Goal: Task Accomplishment & Management: Manage account settings

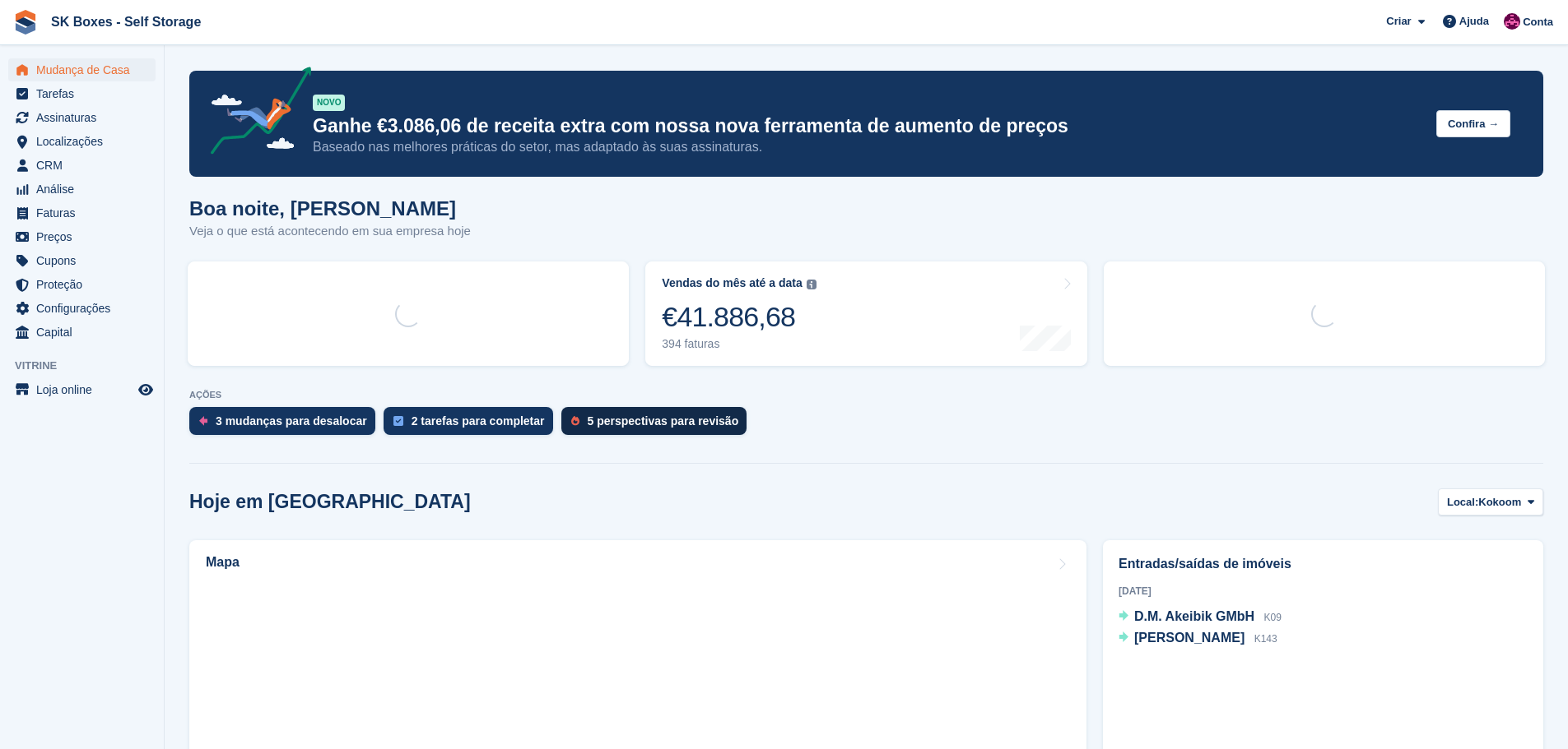
click at [619, 437] on link "5 perspectivas para revisão" at bounding box center [658, 425] width 195 height 36
click at [623, 426] on div "5 perspectivas para revisão" at bounding box center [663, 421] width 151 height 13
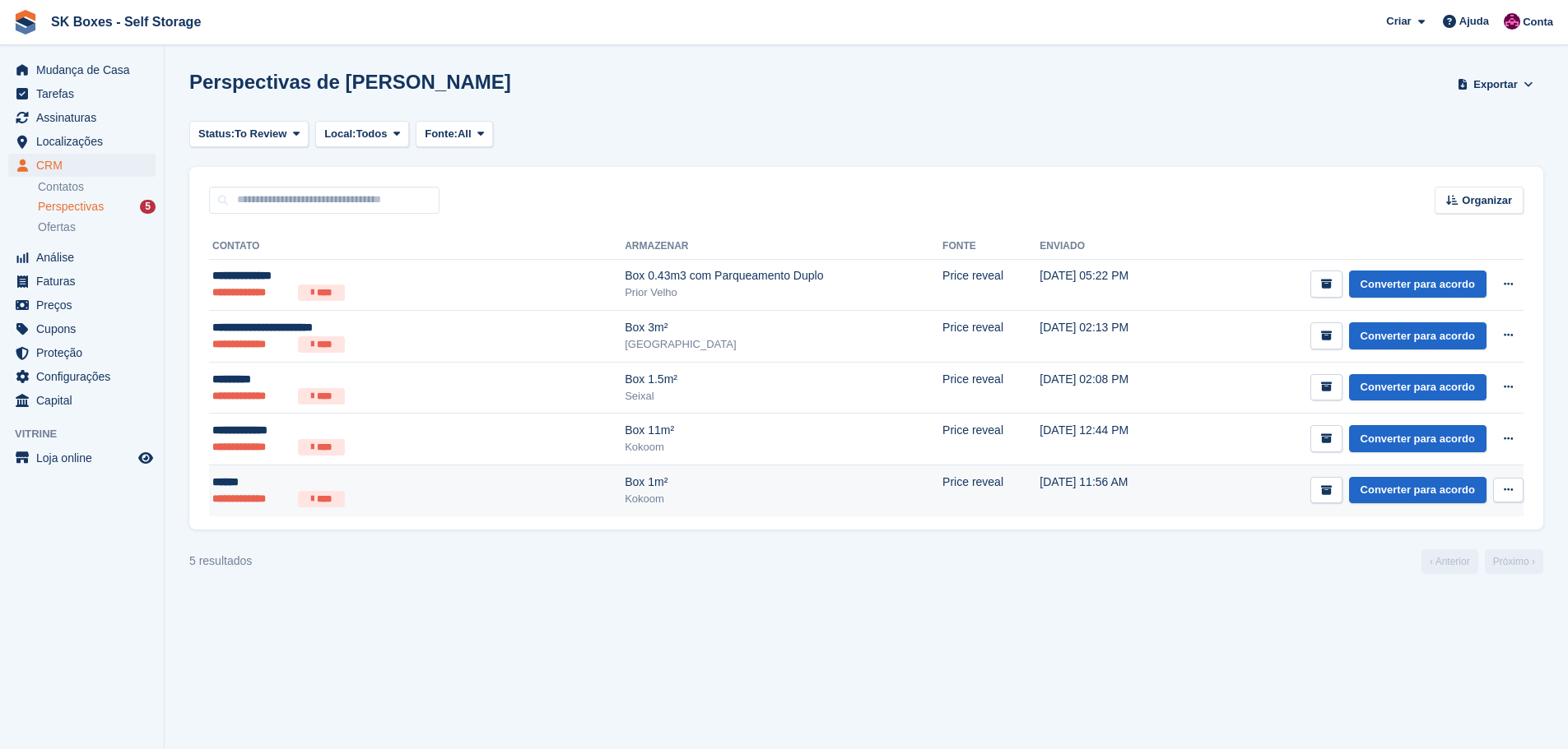
click at [625, 484] on div "Box 1m²" at bounding box center [783, 482] width 317 height 17
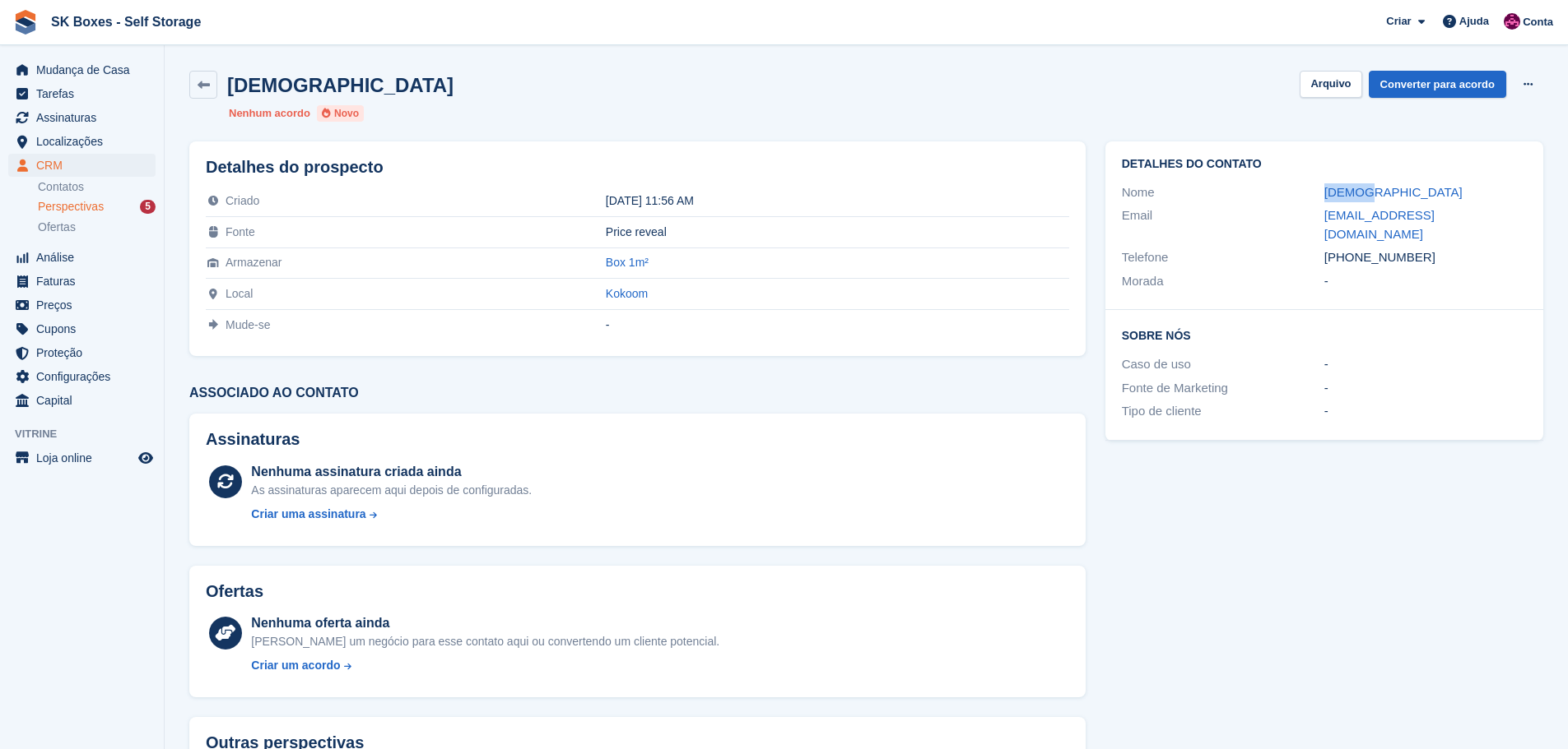
drag, startPoint x: 1317, startPoint y: 191, endPoint x: 1402, endPoint y: 188, distance: 85.1
click at [1402, 188] on div "Nome Judite" at bounding box center [1323, 193] width 405 height 24
copy div "Judite"
drag, startPoint x: 1464, startPoint y: 246, endPoint x: 1354, endPoint y: 242, distance: 110.1
click at [1354, 248] on div "+351910770611" at bounding box center [1425, 257] width 203 height 19
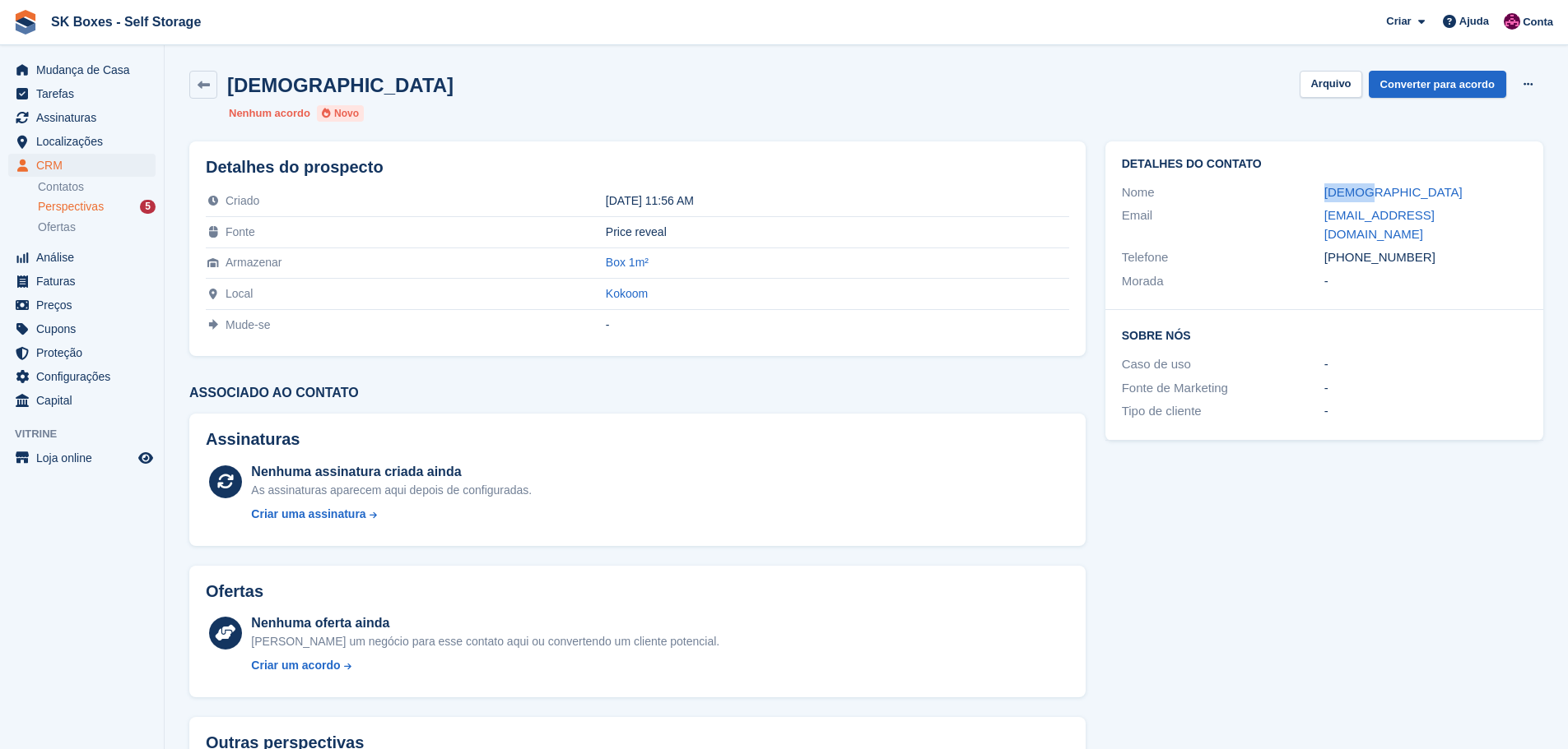
copy div "910770611"
drag, startPoint x: 1313, startPoint y: 223, endPoint x: 1467, endPoint y: 223, distance: 154.0
click at [1467, 223] on div "Email unisawayne@gmail.com" at bounding box center [1323, 225] width 405 height 42
copy div "unisawayne@gmail.com"
click at [1323, 89] on button "Arquivo" at bounding box center [1331, 85] width 62 height 27
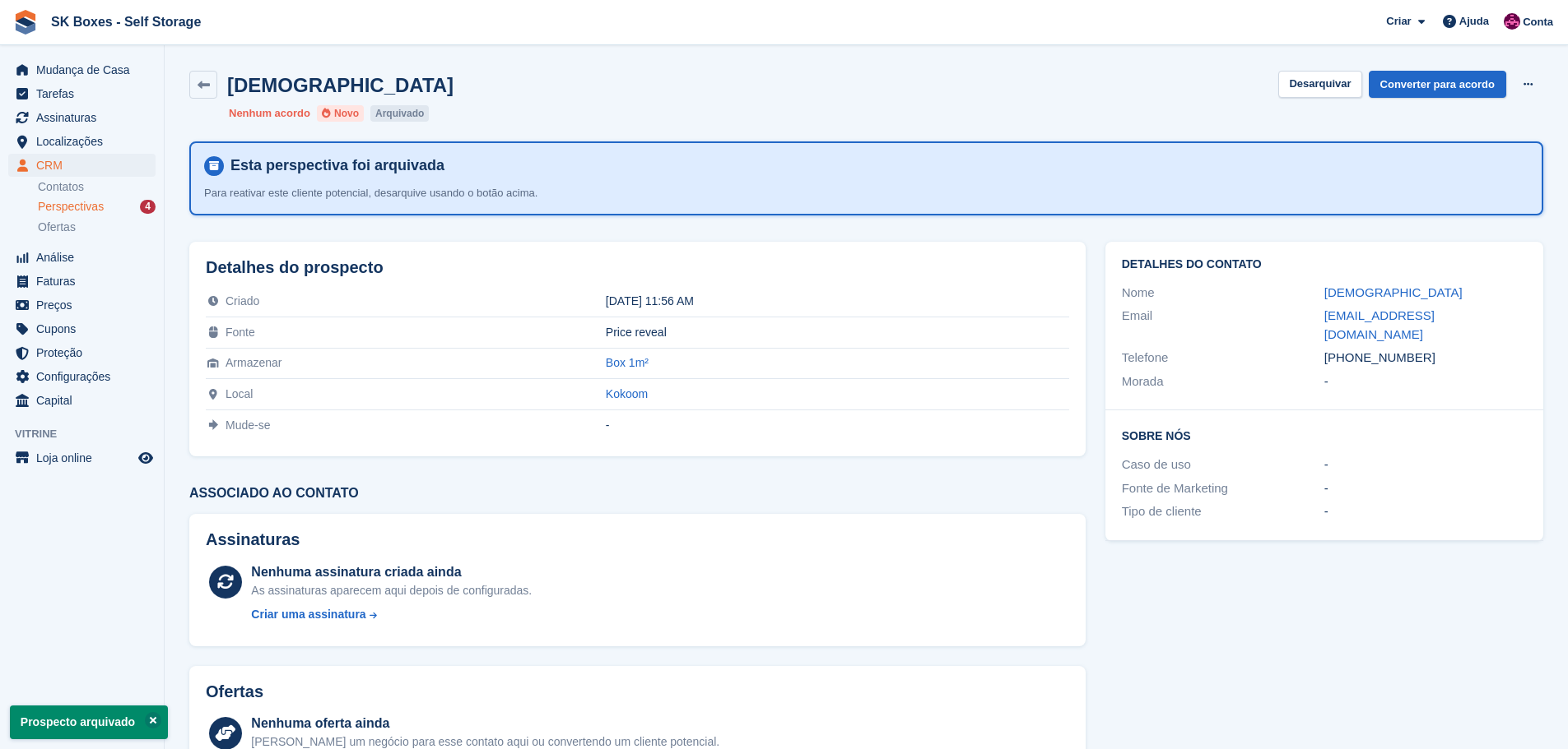
click at [85, 214] on span "Perspectivas" at bounding box center [71, 206] width 65 height 15
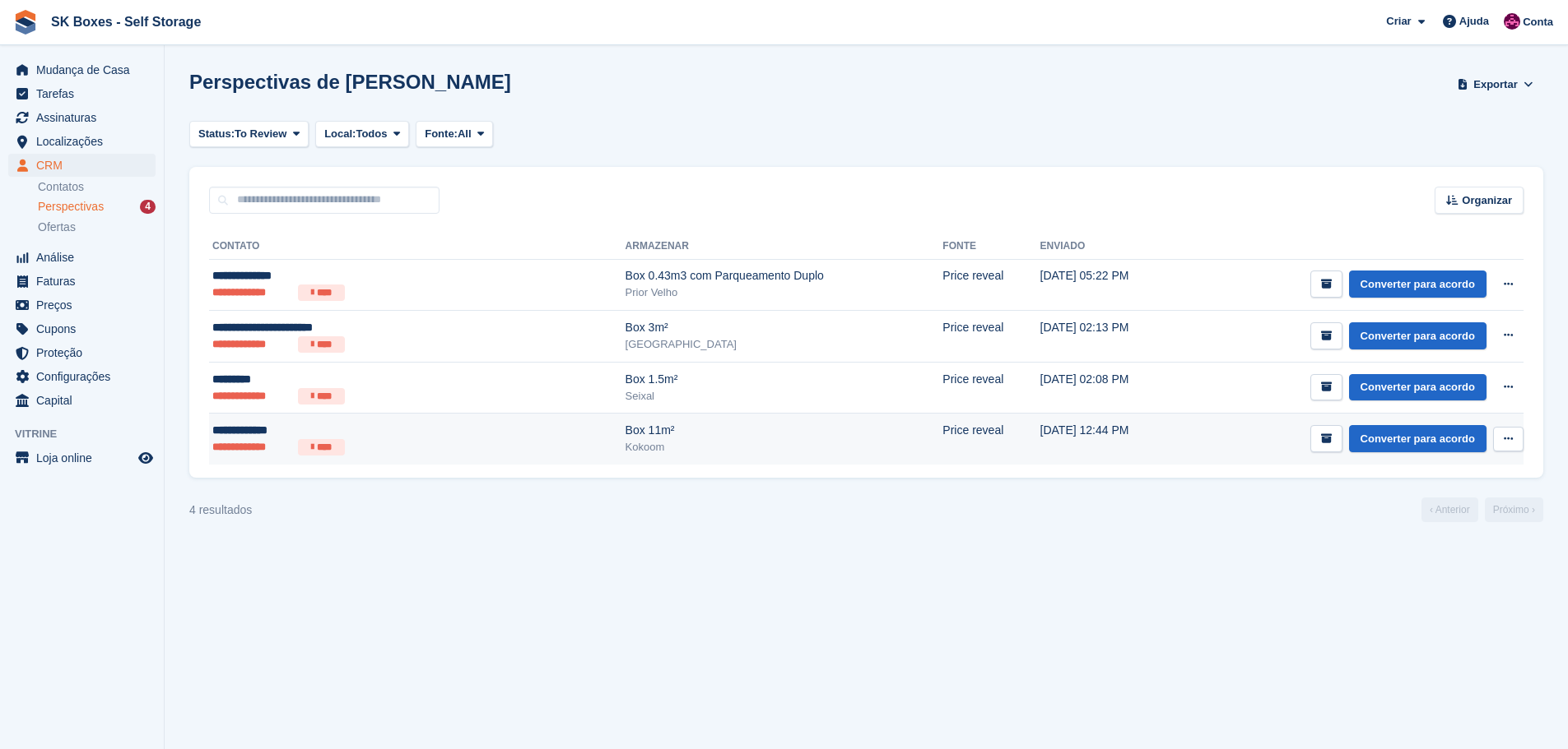
click at [626, 454] on div "Kokoom" at bounding box center [784, 447] width 317 height 16
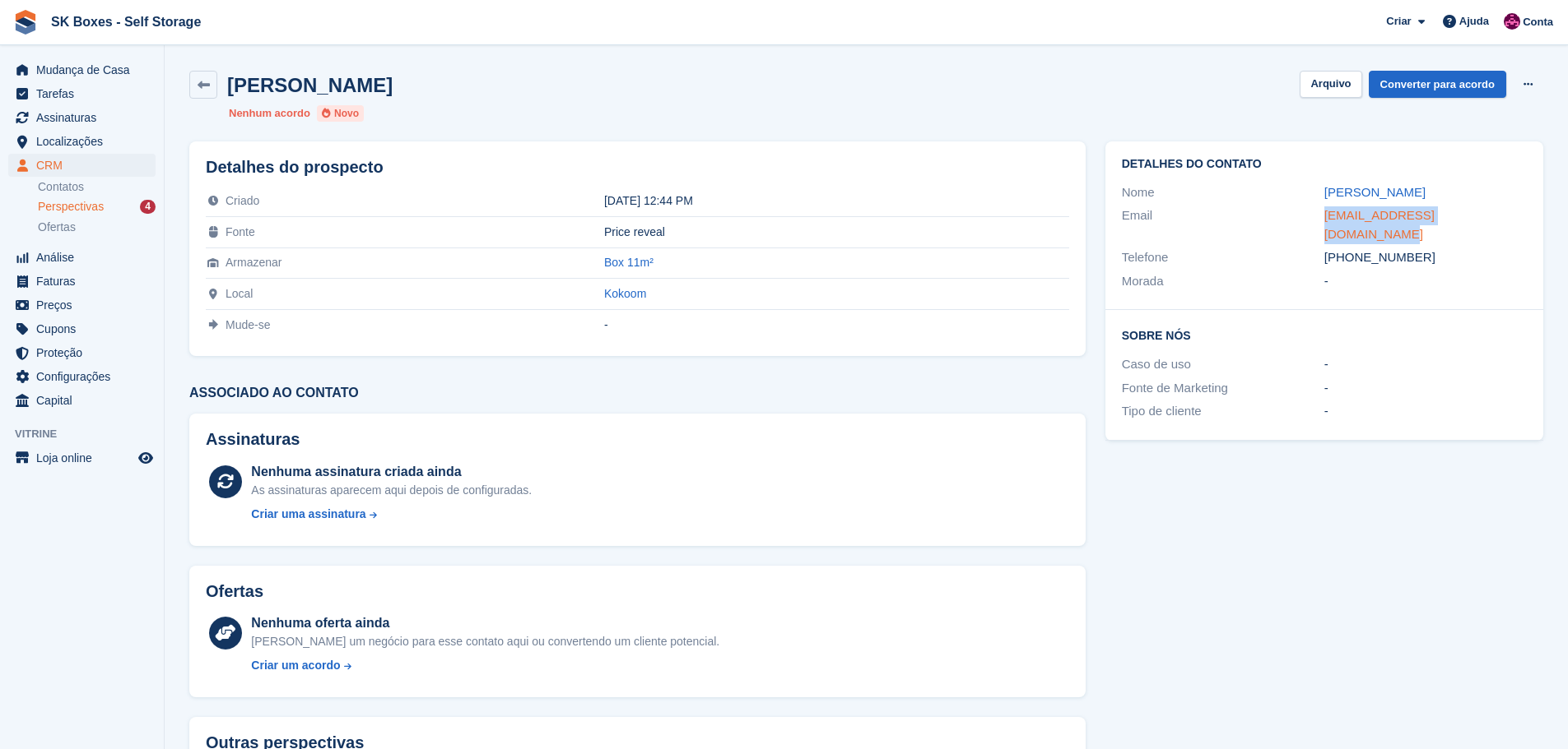
drag, startPoint x: 1304, startPoint y: 217, endPoint x: 1490, endPoint y: 215, distance: 186.0
click at [1490, 215] on div "Email tatianapinhalmata@gmail.com" at bounding box center [1323, 225] width 405 height 42
copy div "tatianapinhalmata@gmail.com"
click at [1414, 379] on div "-" at bounding box center [1425, 388] width 203 height 19
drag, startPoint x: 1436, startPoint y: 237, endPoint x: 1352, endPoint y: 243, distance: 84.2
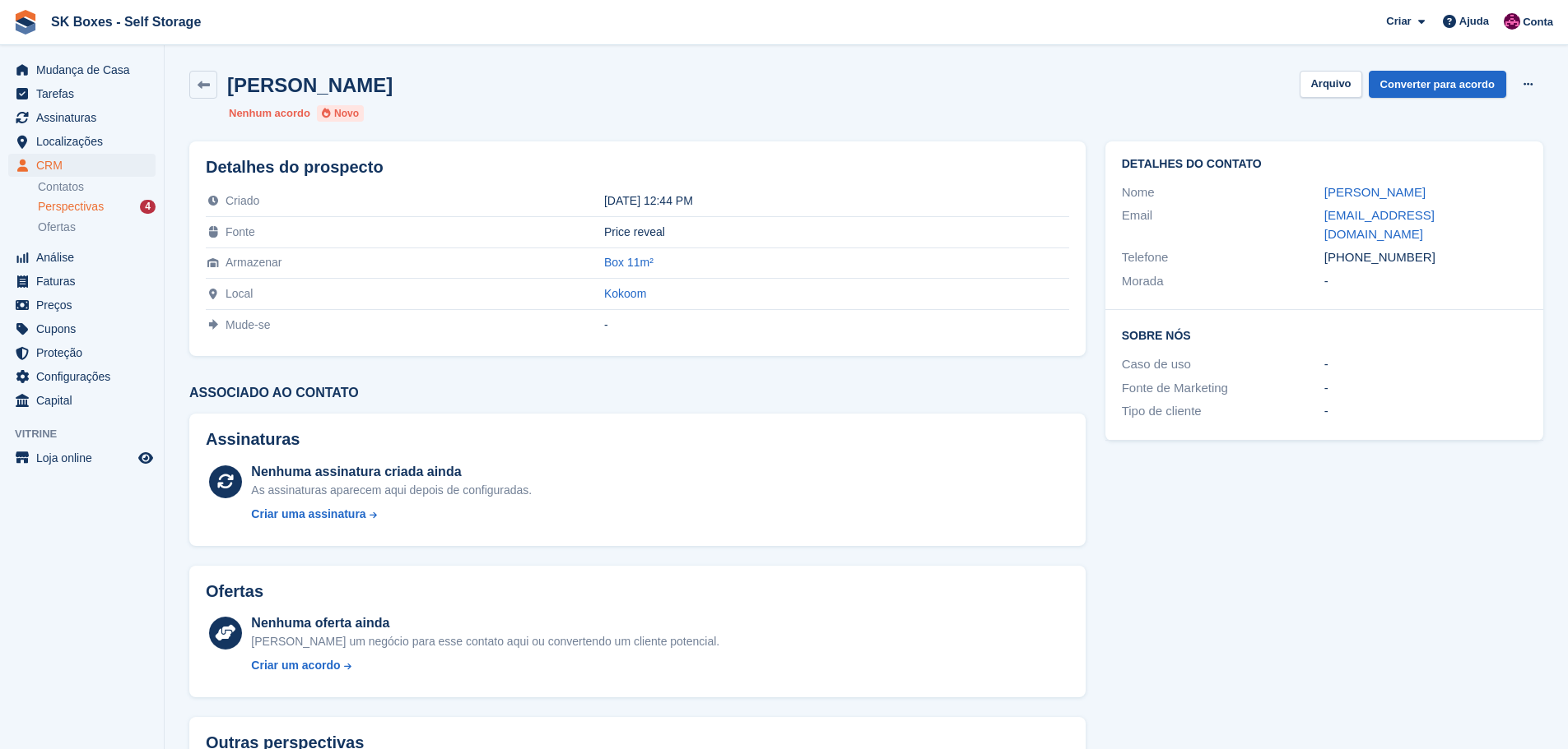
click at [1352, 248] on div "+351918400048" at bounding box center [1425, 257] width 203 height 19
copy div "918400048"
click at [1324, 194] on link "Tatiana Mata" at bounding box center [1374, 192] width 101 height 14
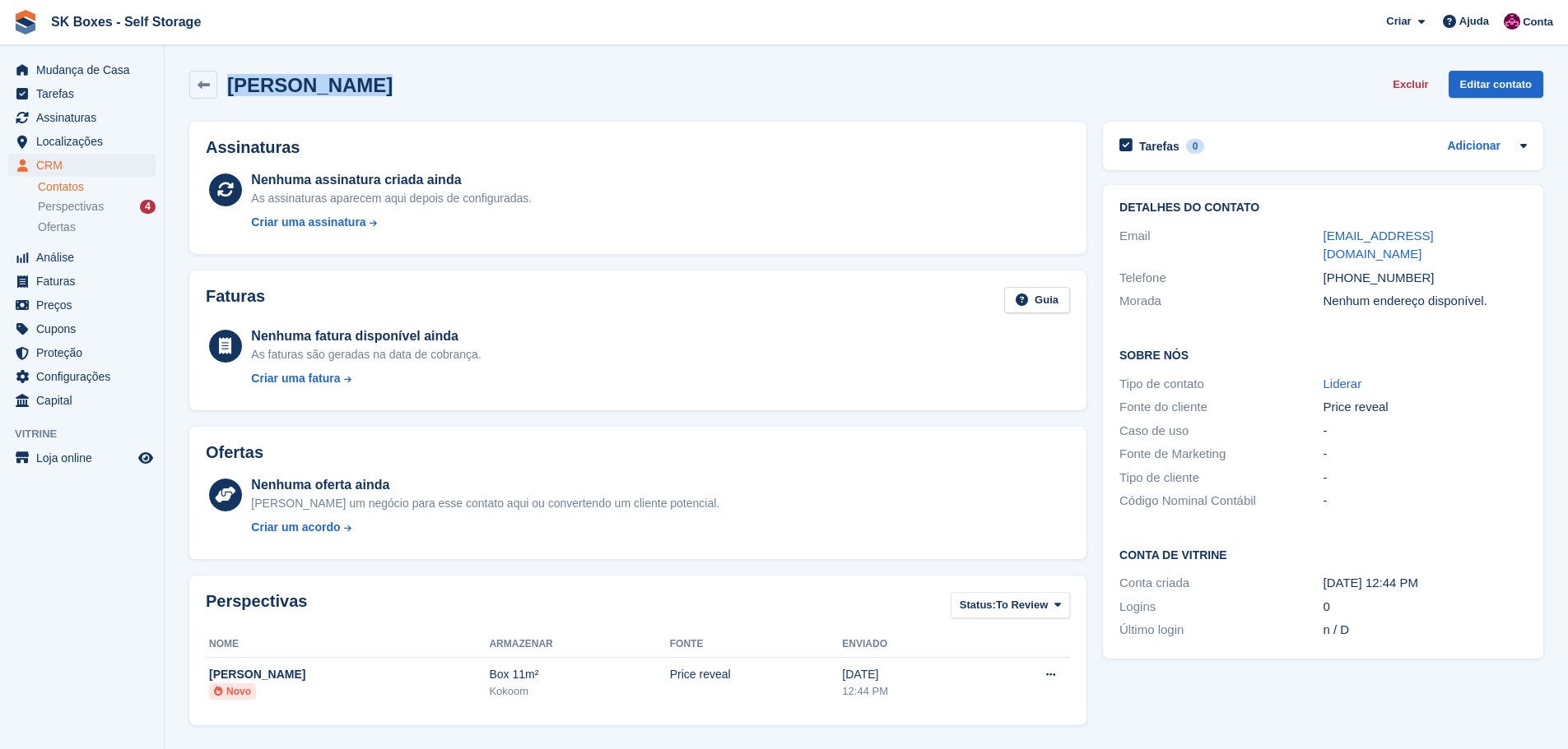
drag, startPoint x: 358, startPoint y: 81, endPoint x: 229, endPoint y: 65, distance: 130.0
click at [229, 65] on div "Tatiana Mata Excluir Editar contato" at bounding box center [866, 88] width 1370 height 51
copy h2 "Tatiana Mata"
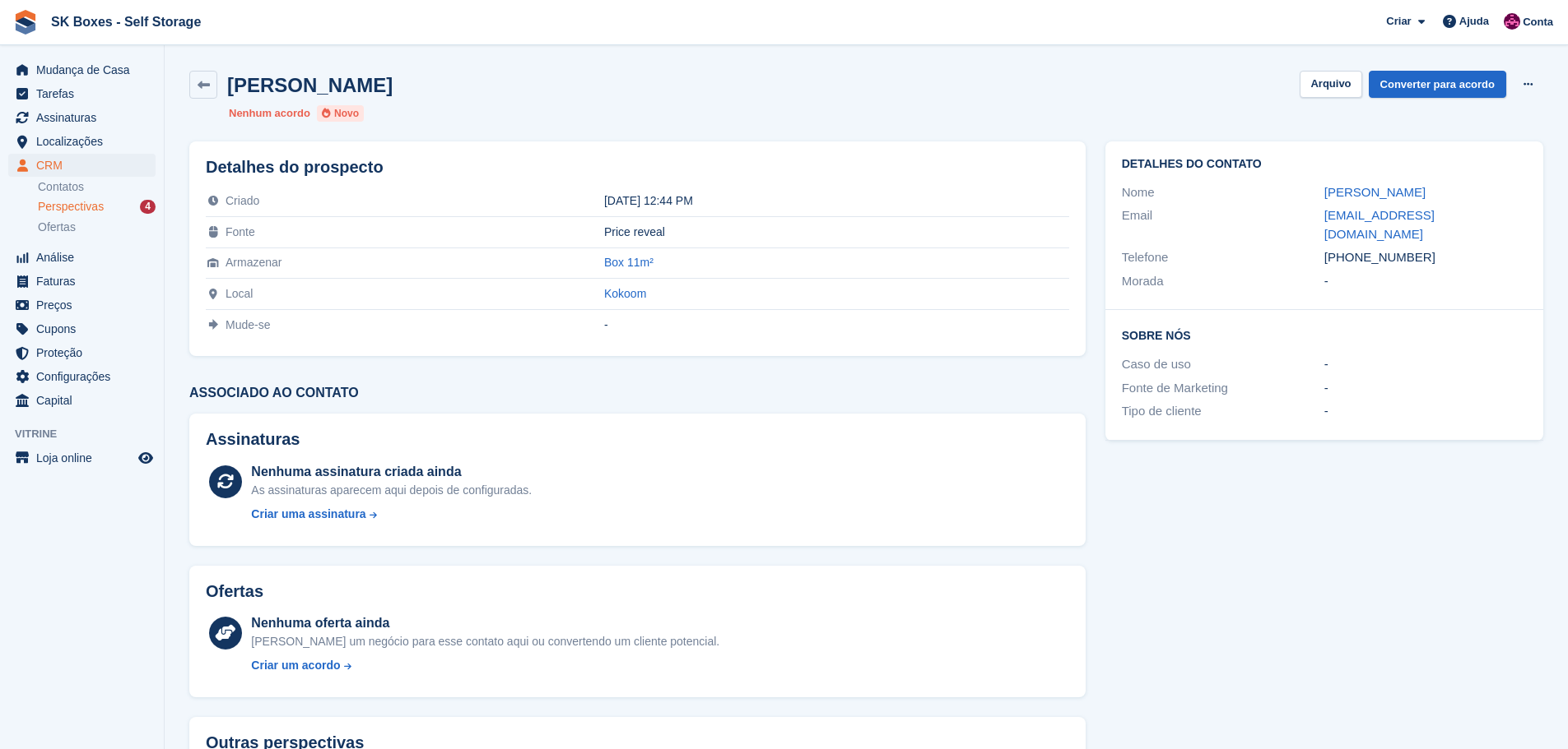
click at [116, 199] on div "Perspectivas 4" at bounding box center [96, 206] width 117 height 15
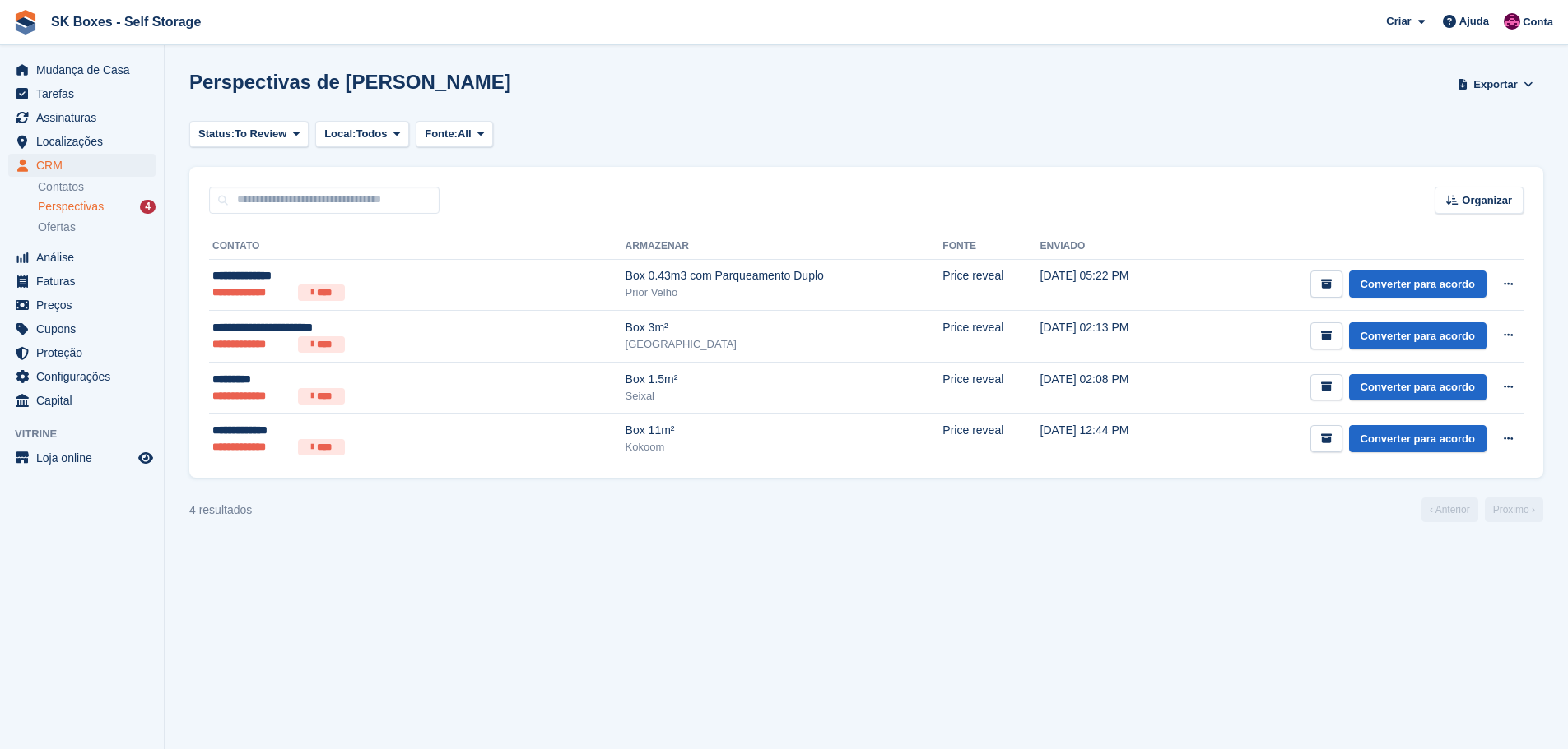
click at [101, 200] on span "Perspectivas" at bounding box center [71, 206] width 65 height 15
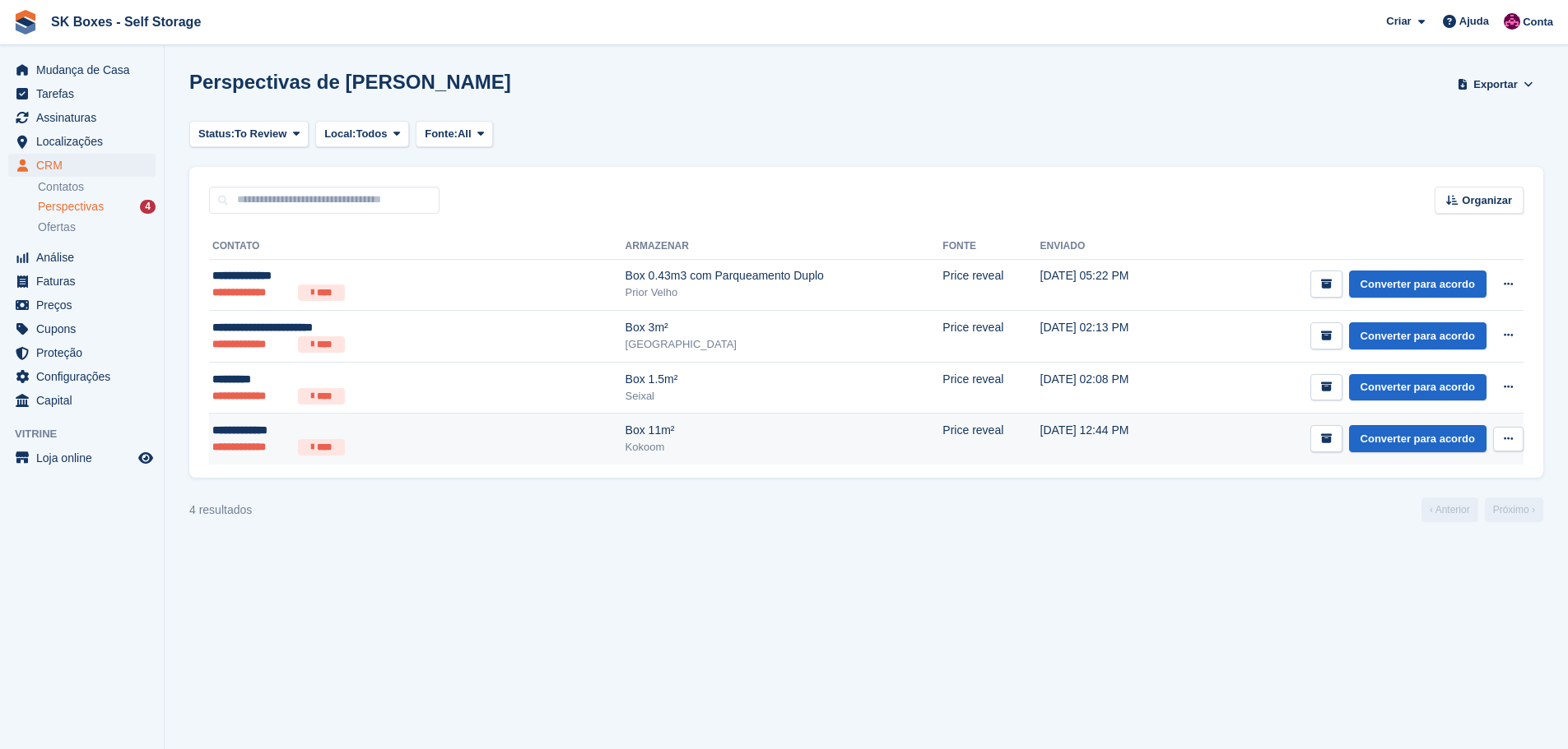
drag, startPoint x: 549, startPoint y: 431, endPoint x: 564, endPoint y: 426, distance: 15.8
click at [626, 431] on div "Box 11m²" at bounding box center [784, 430] width 317 height 17
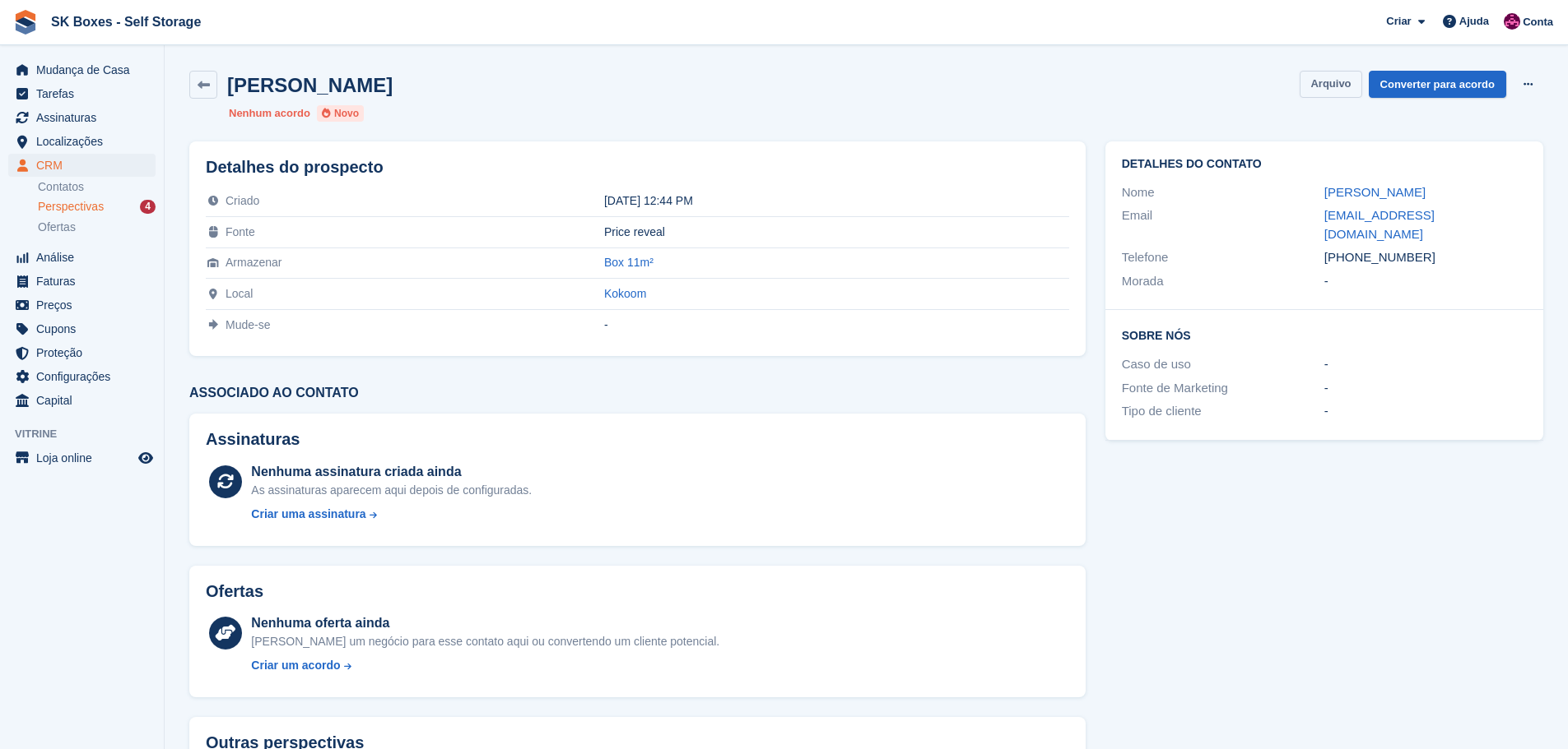
click at [1338, 89] on button "Arquivo" at bounding box center [1331, 85] width 62 height 27
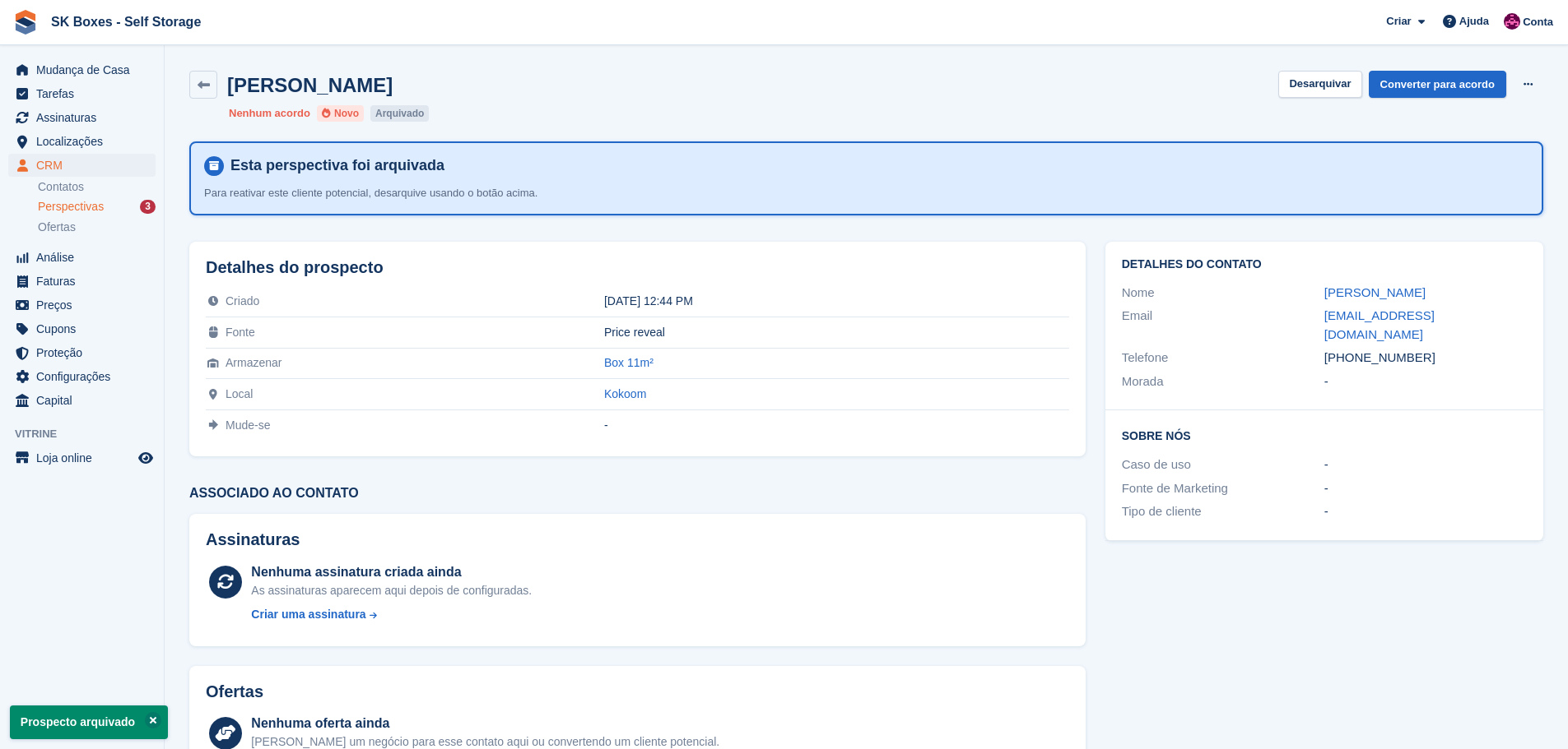
click at [87, 203] on span "Perspectivas" at bounding box center [71, 206] width 65 height 15
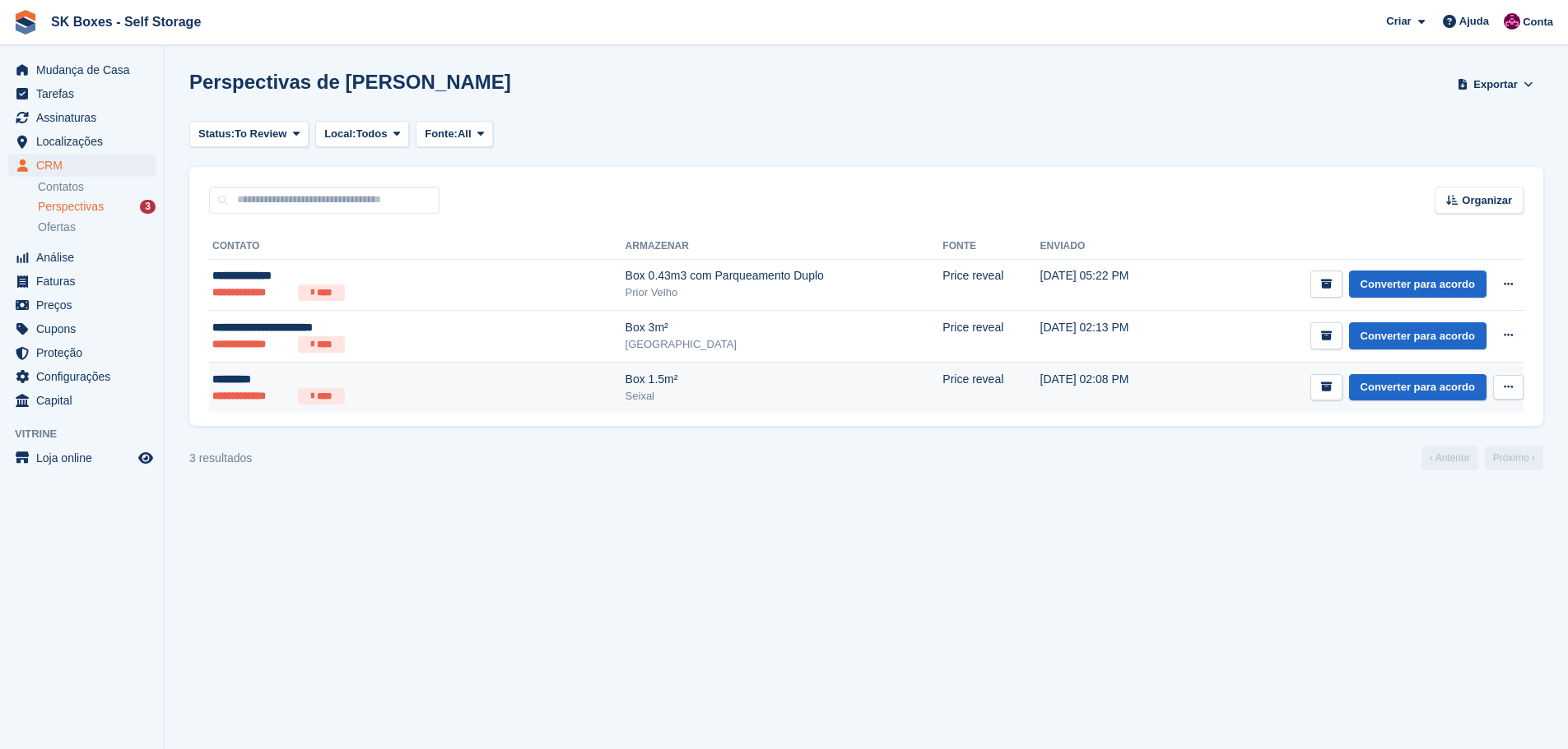
click at [328, 392] on li "****" at bounding box center [322, 396] width 47 height 16
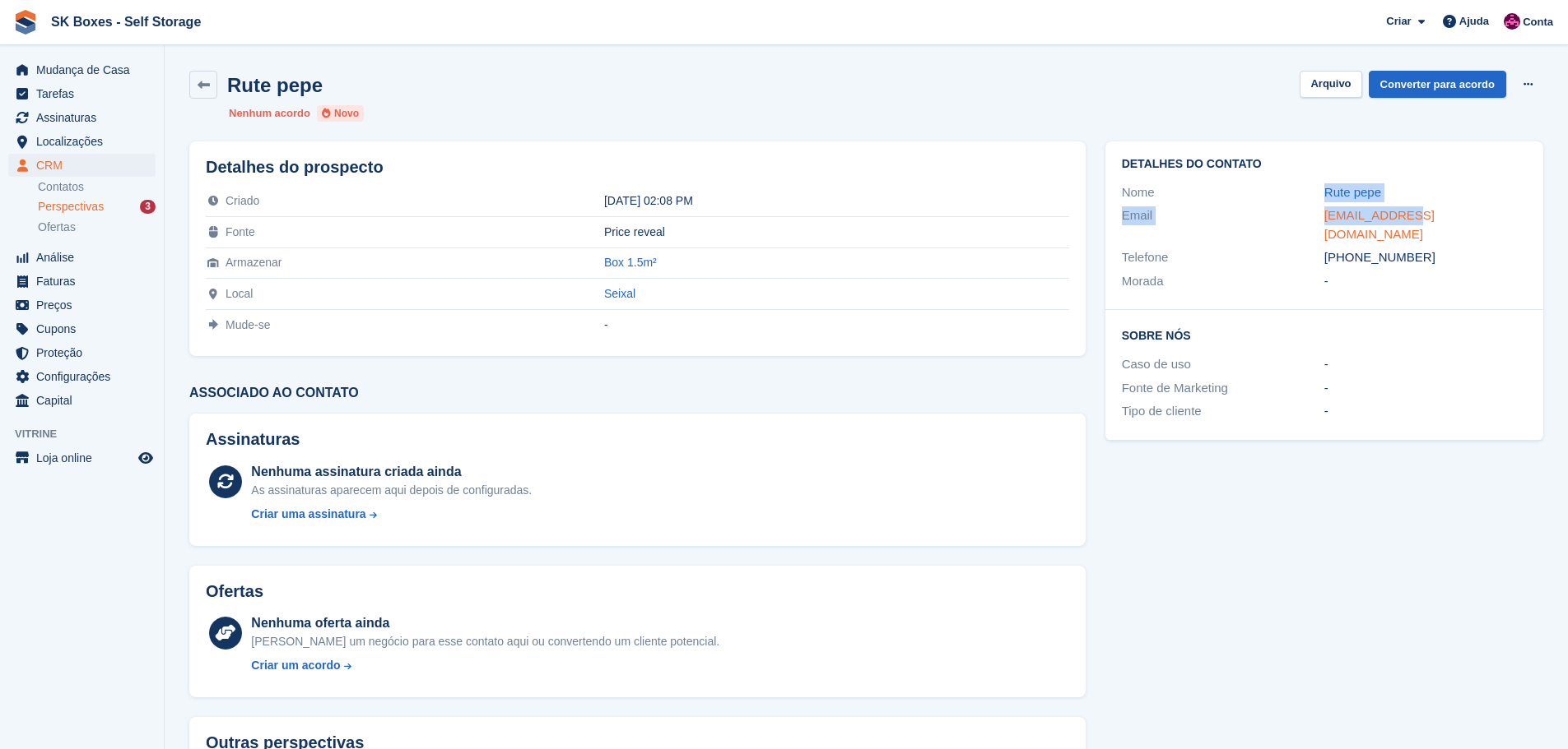
drag, startPoint x: 1379, startPoint y: 196, endPoint x: 1404, endPoint y: 212, distance: 29.7
click at [1404, 212] on div "Detalhes do contato Nome Rute pepe Email [EMAIL_ADDRESS][DOMAIN_NAME] Telefone …" at bounding box center [1323, 225] width 437 height 168
copy div "Rute pepe Email joaolalim2004"
click at [1485, 273] on div "Morada -" at bounding box center [1323, 282] width 405 height 24
drag, startPoint x: 1455, startPoint y: 252, endPoint x: 1353, endPoint y: 246, distance: 102.2
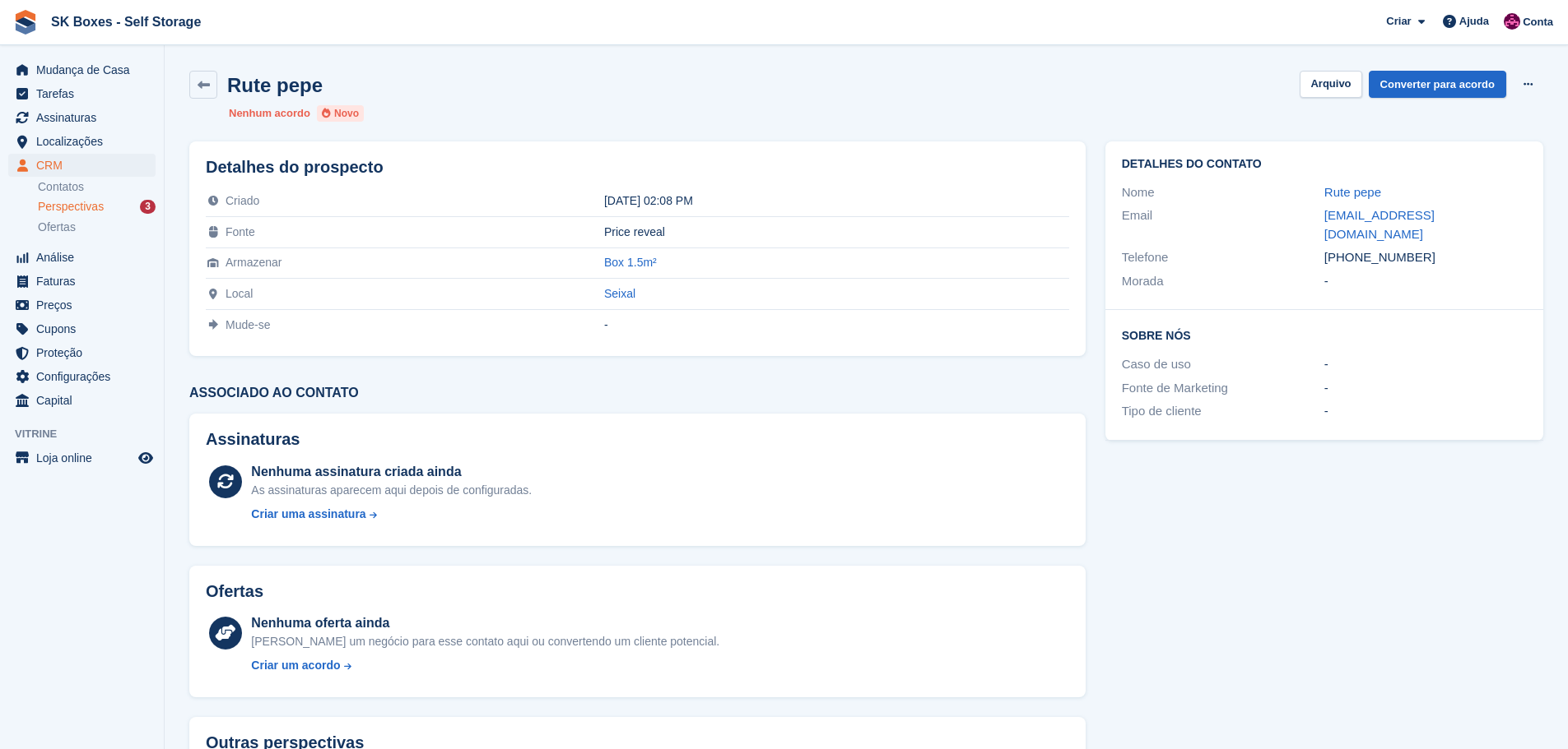
click at [1353, 246] on div "Detalhes do contato Nome Rute pepe Email joaolalim2004@gmail.com Telefone +3519…" at bounding box center [1323, 225] width 437 height 168
copy div "929369727 Morada -"
click at [1328, 81] on button "Arquivo" at bounding box center [1331, 85] width 62 height 27
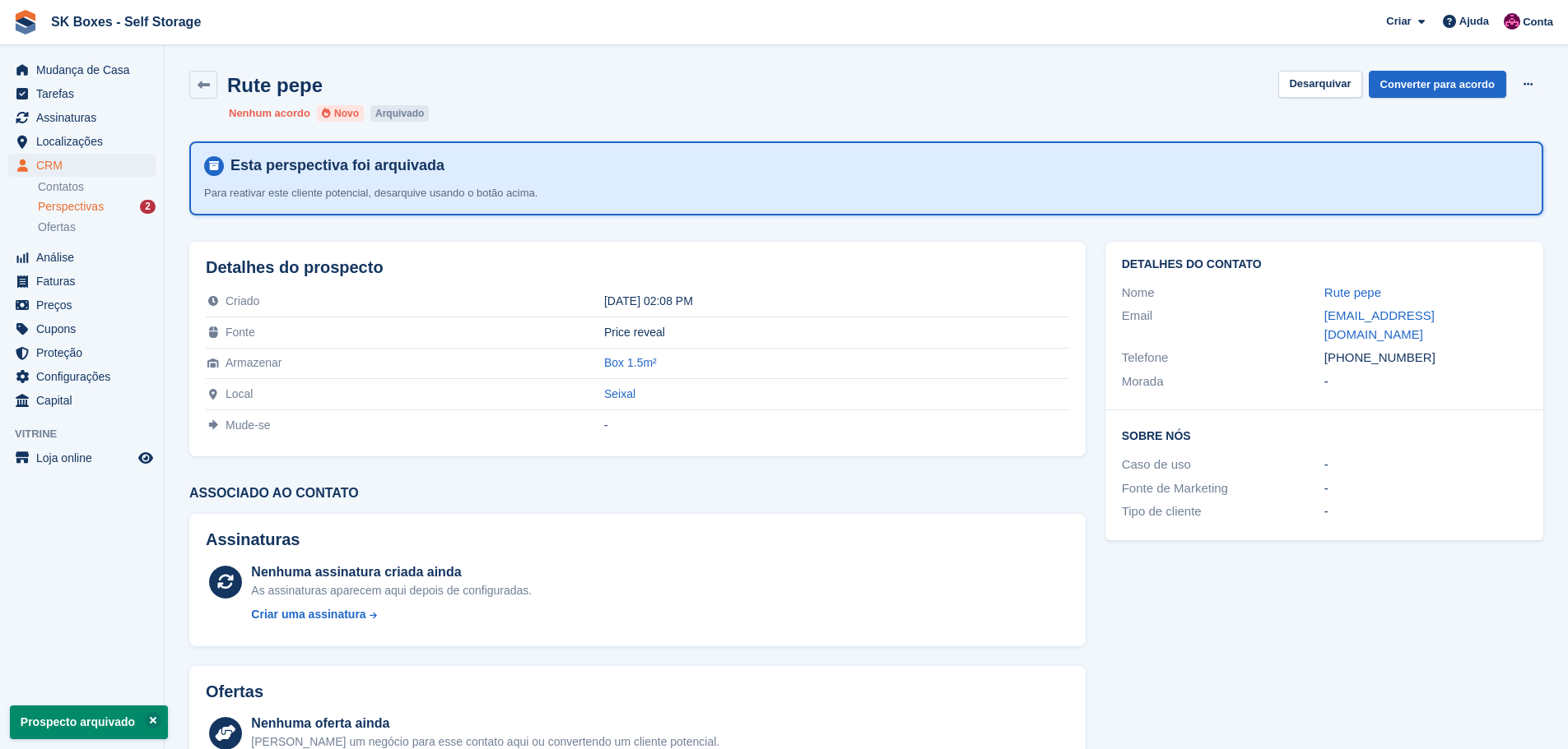
click at [134, 202] on div "Perspectivas 2" at bounding box center [96, 206] width 117 height 15
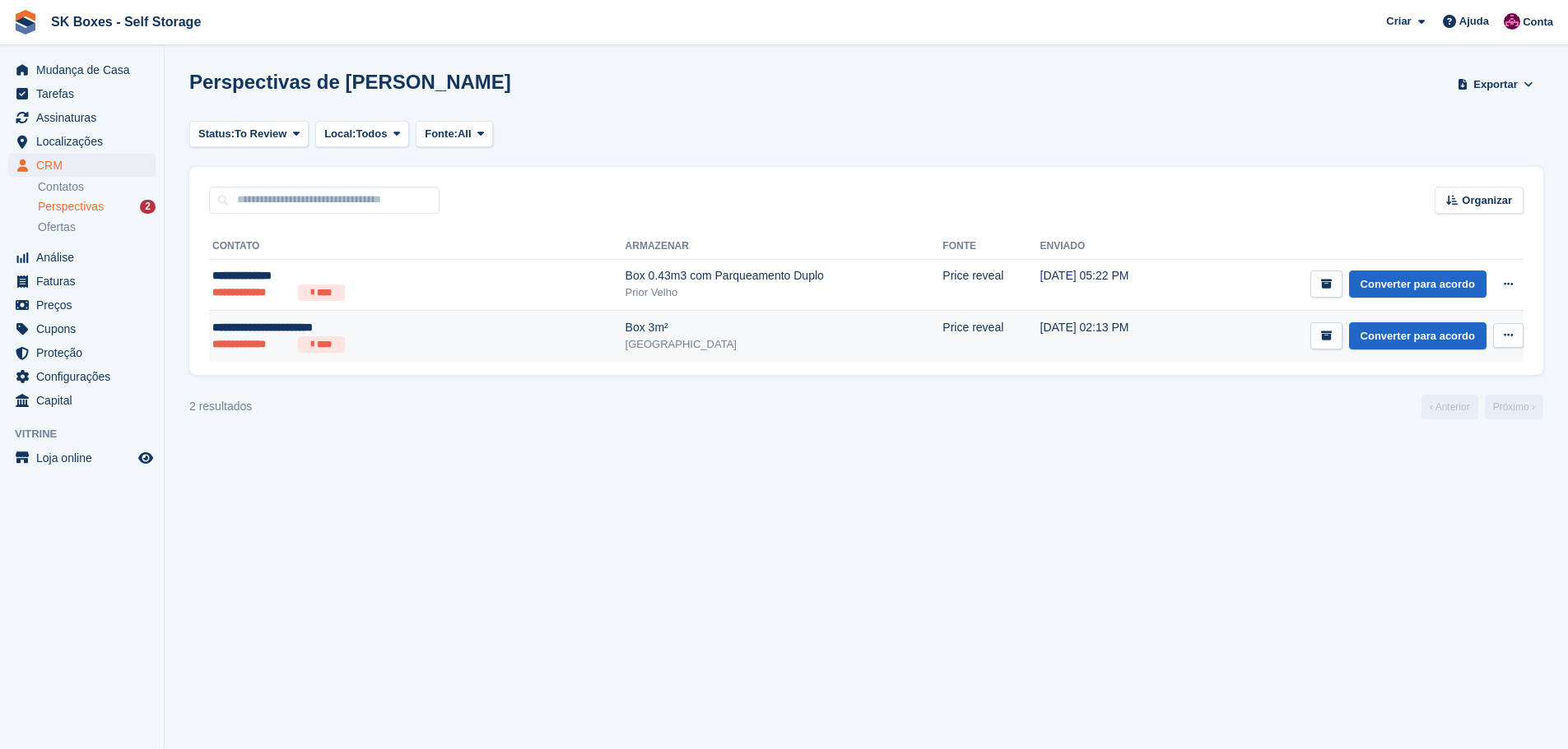
click at [347, 340] on ul "**********" at bounding box center [340, 345] width 256 height 16
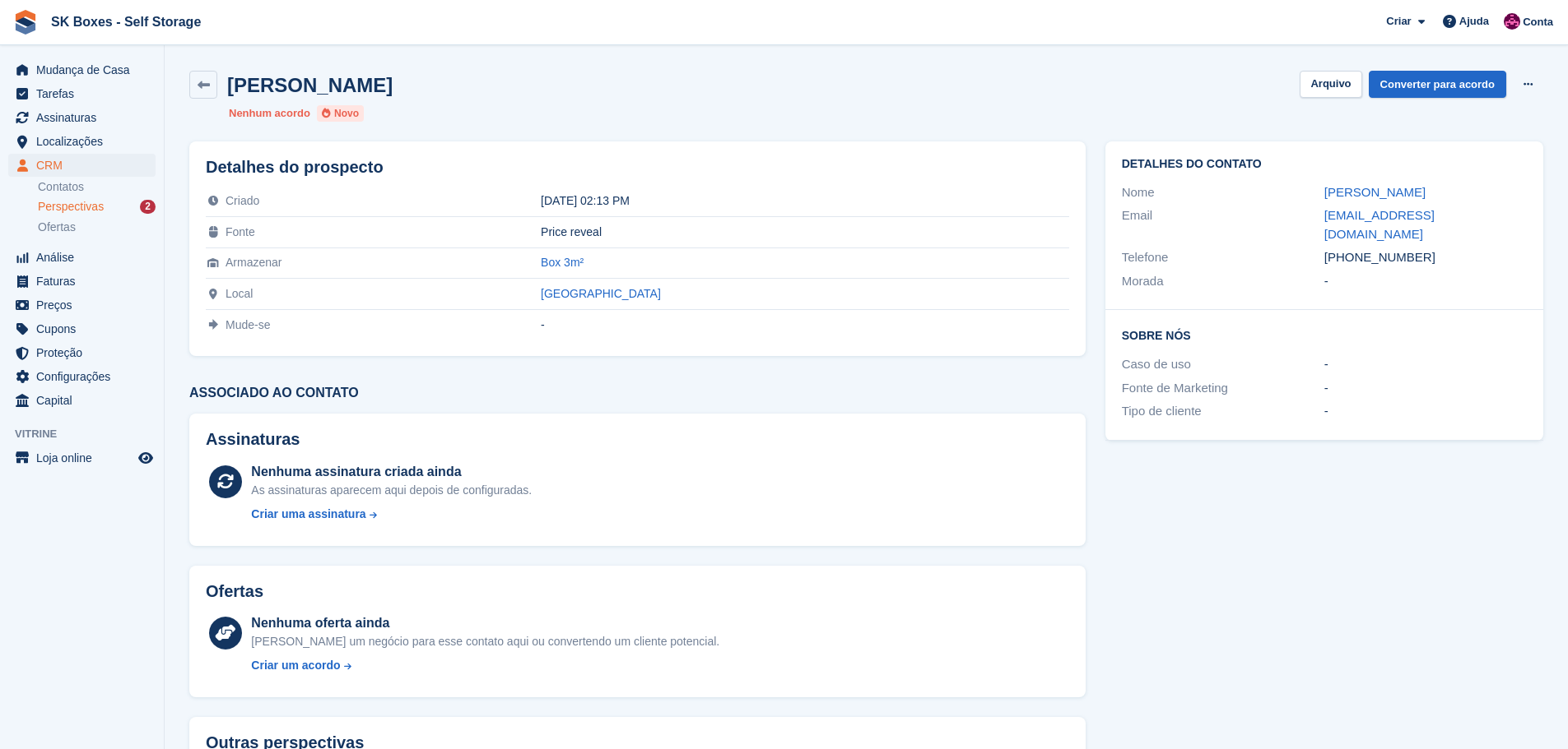
drag, startPoint x: 1469, startPoint y: 189, endPoint x: 1321, endPoint y: 175, distance: 148.7
click at [1321, 175] on div "Detalhes do contato Nome Ana Bela Antunes Cabrita Email ana_vanda_laura@hotmail…" at bounding box center [1323, 225] width 437 height 168
copy div "Ana Bela Antunes Cabrita"
drag, startPoint x: 1451, startPoint y: 246, endPoint x: 1355, endPoint y: 244, distance: 96.0
click at [1355, 248] on div "+351917626531" at bounding box center [1425, 257] width 203 height 19
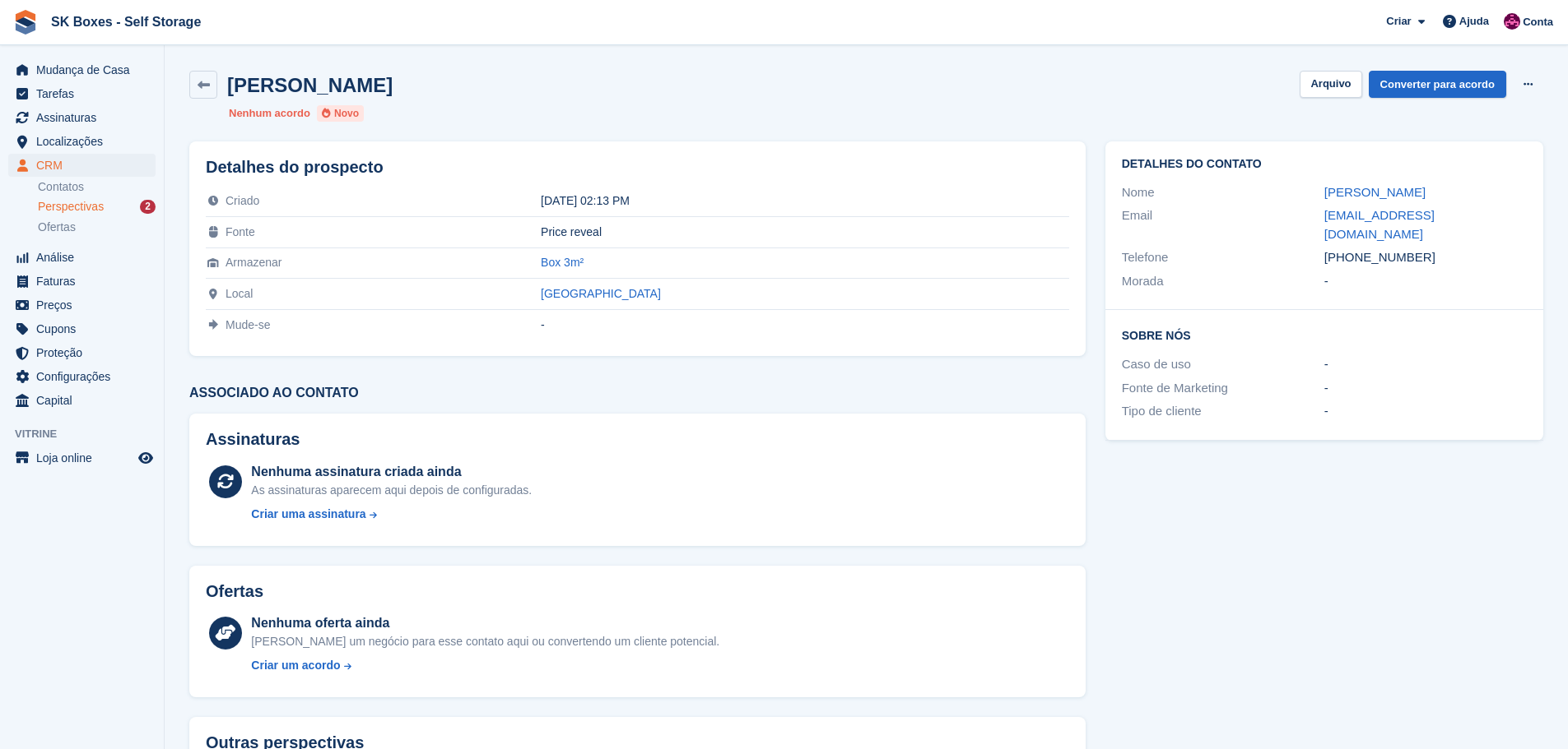
copy div "917626531"
drag, startPoint x: 1455, startPoint y: 330, endPoint x: 1438, endPoint y: 313, distance: 24.0
click at [1455, 330] on div "Sobre Nós Caso de uso - Fonte de Marketing - Tipo de cliente -" at bounding box center [1323, 374] width 437 height 130
drag, startPoint x: 1320, startPoint y: 215, endPoint x: 1503, endPoint y: 221, distance: 183.1
click at [1503, 221] on div "Email ana_vanda_laura@hotmail.com" at bounding box center [1323, 225] width 405 height 42
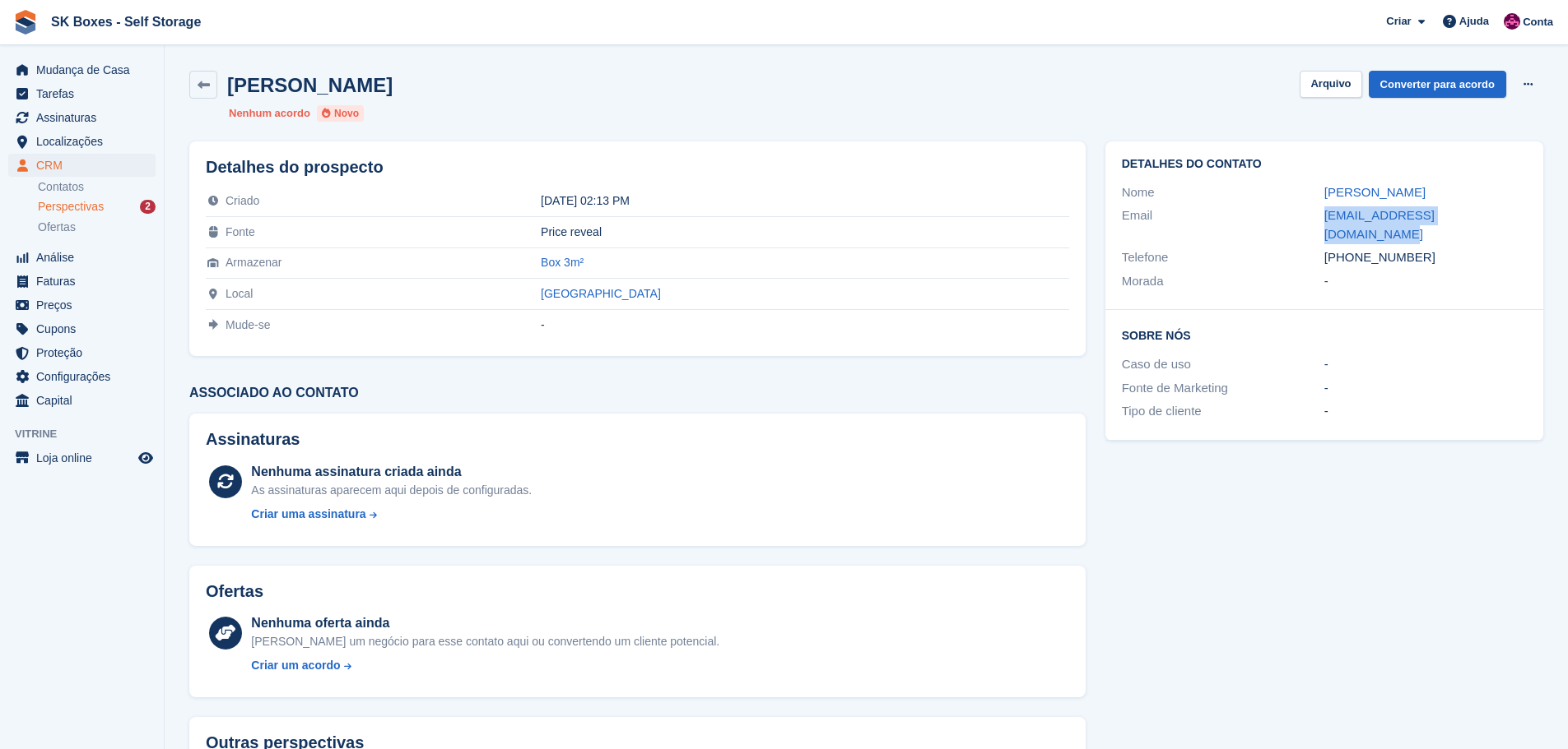
copy div "ana_vanda_laura@hotmail.com"
click at [1334, 80] on button "Arquivo" at bounding box center [1331, 85] width 62 height 27
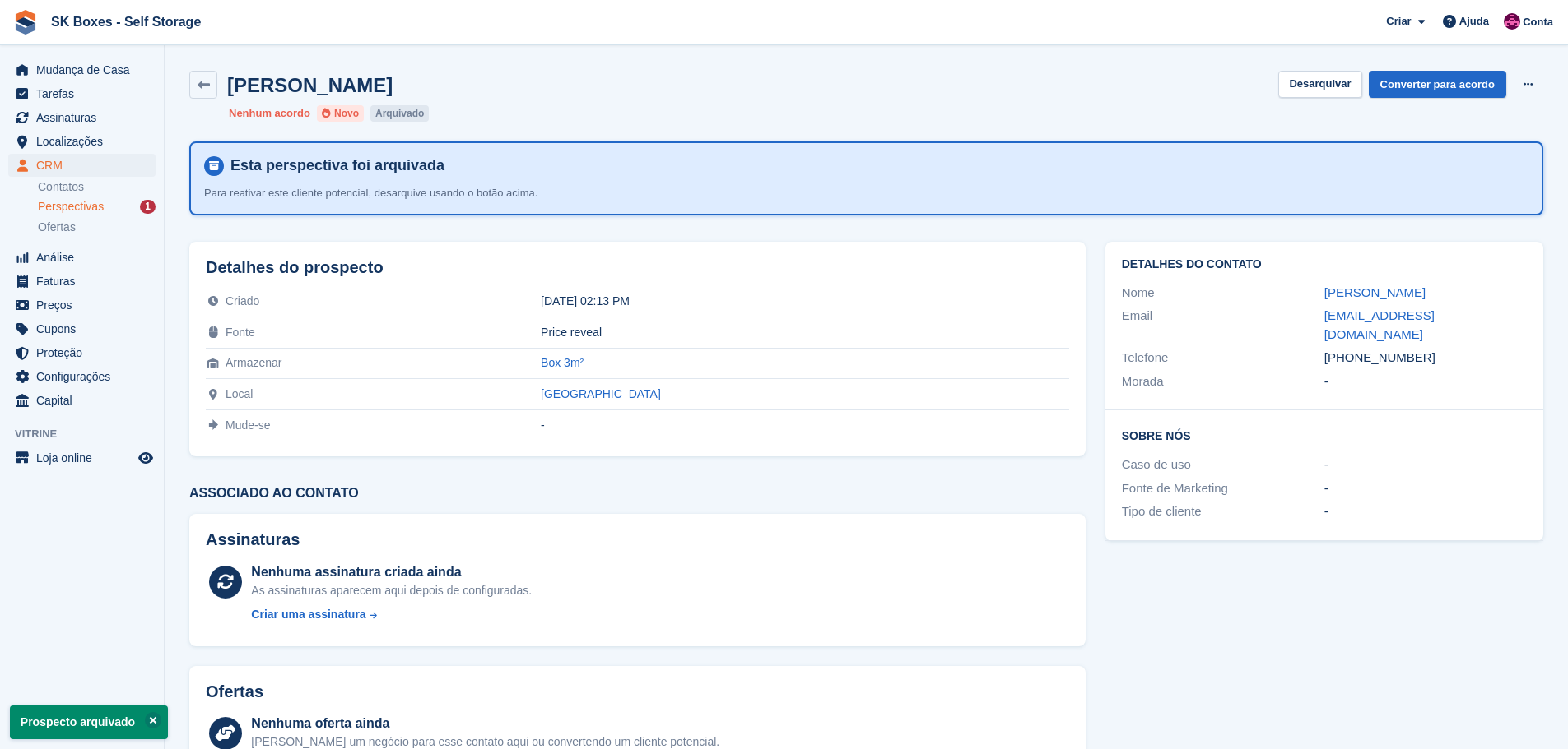
click at [93, 209] on span "Perspectivas" at bounding box center [71, 206] width 65 height 15
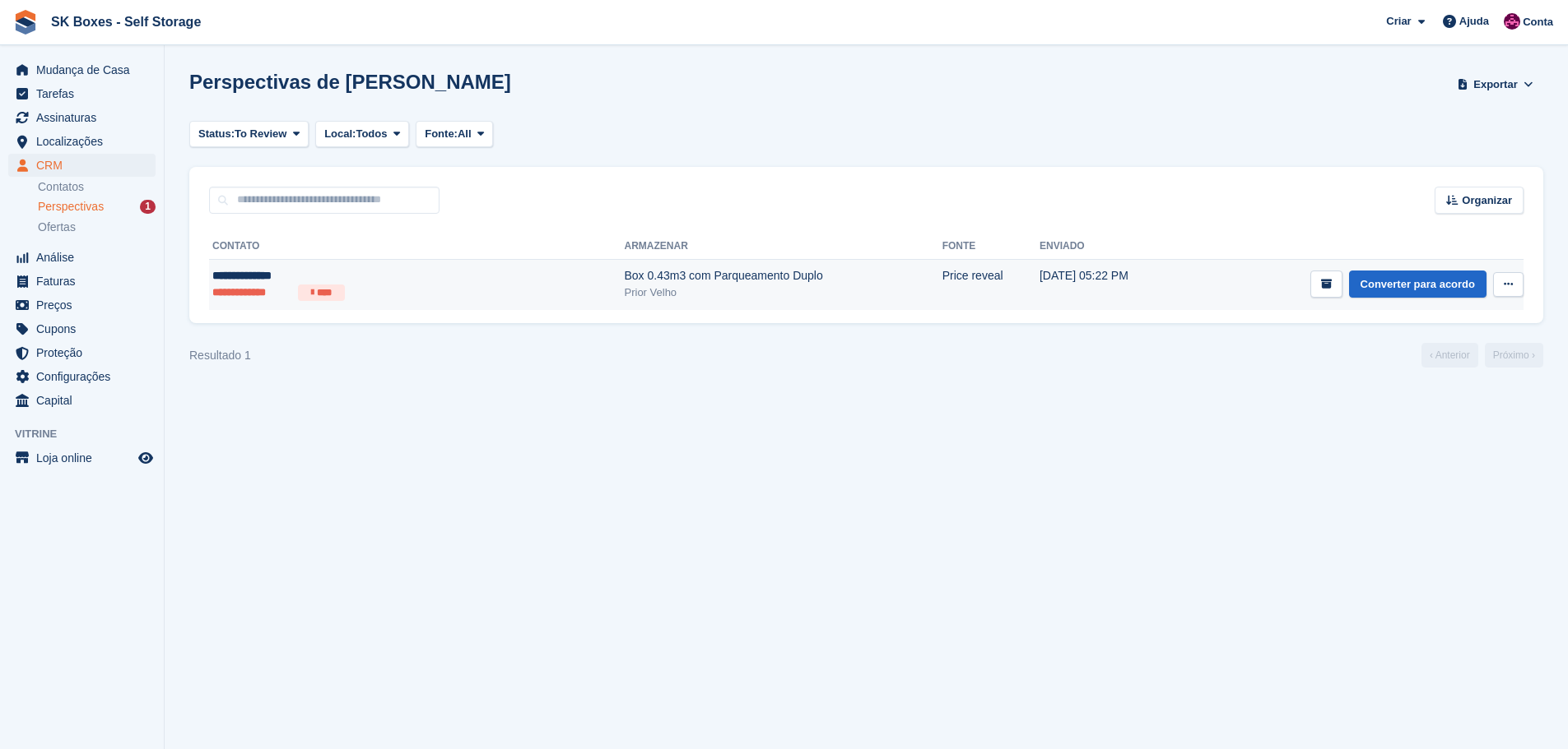
click at [347, 275] on div "**********" at bounding box center [339, 275] width 256 height 17
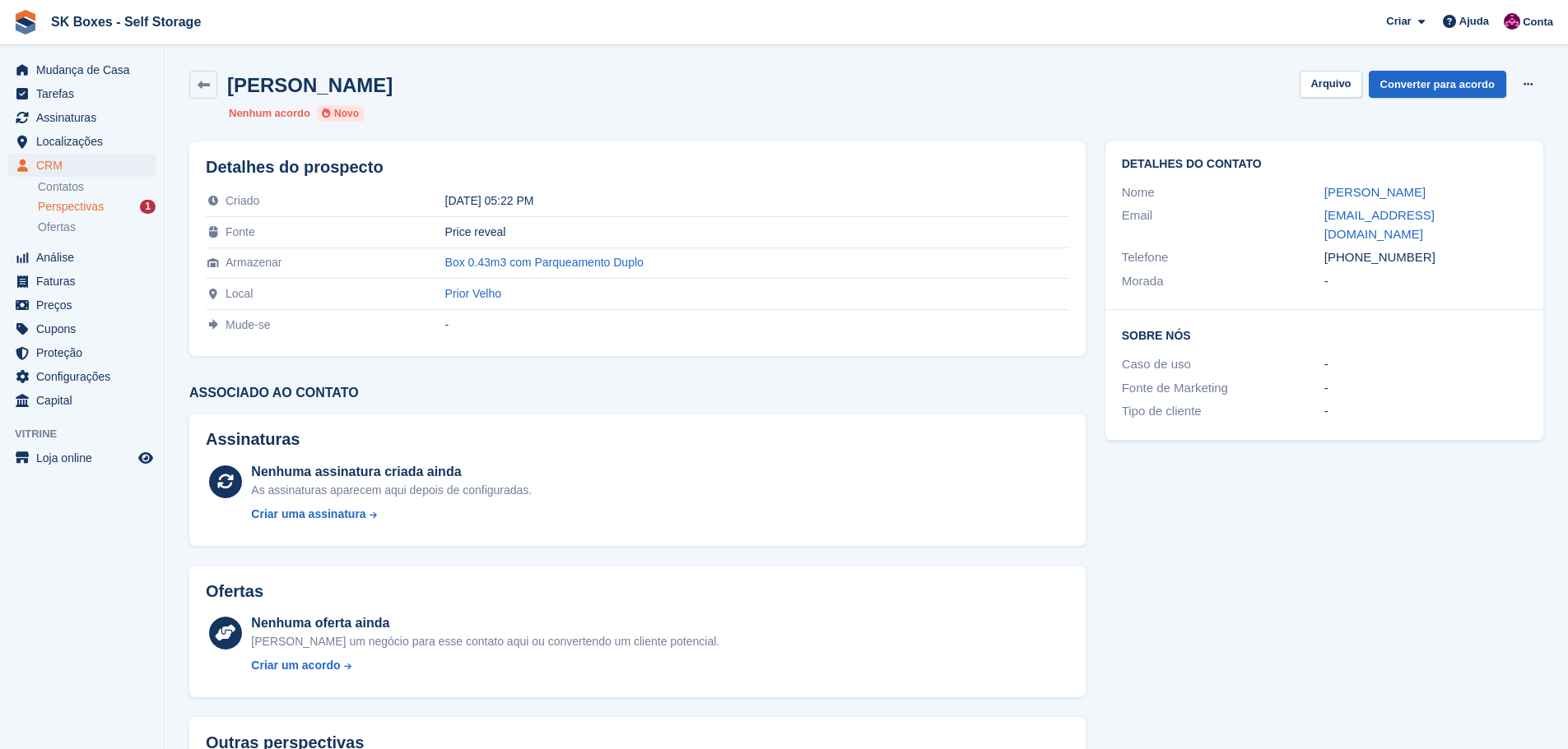
drag, startPoint x: 1322, startPoint y: 185, endPoint x: 1440, endPoint y: 185, distance: 118.0
click at [1440, 185] on div "Nome [PERSON_NAME]" at bounding box center [1323, 193] width 405 height 24
copy div "[PERSON_NAME]"
drag, startPoint x: 1427, startPoint y: 246, endPoint x: 1352, endPoint y: 244, distance: 75.0
click at [1352, 248] on div "[PHONE_NUMBER]" at bounding box center [1425, 257] width 203 height 19
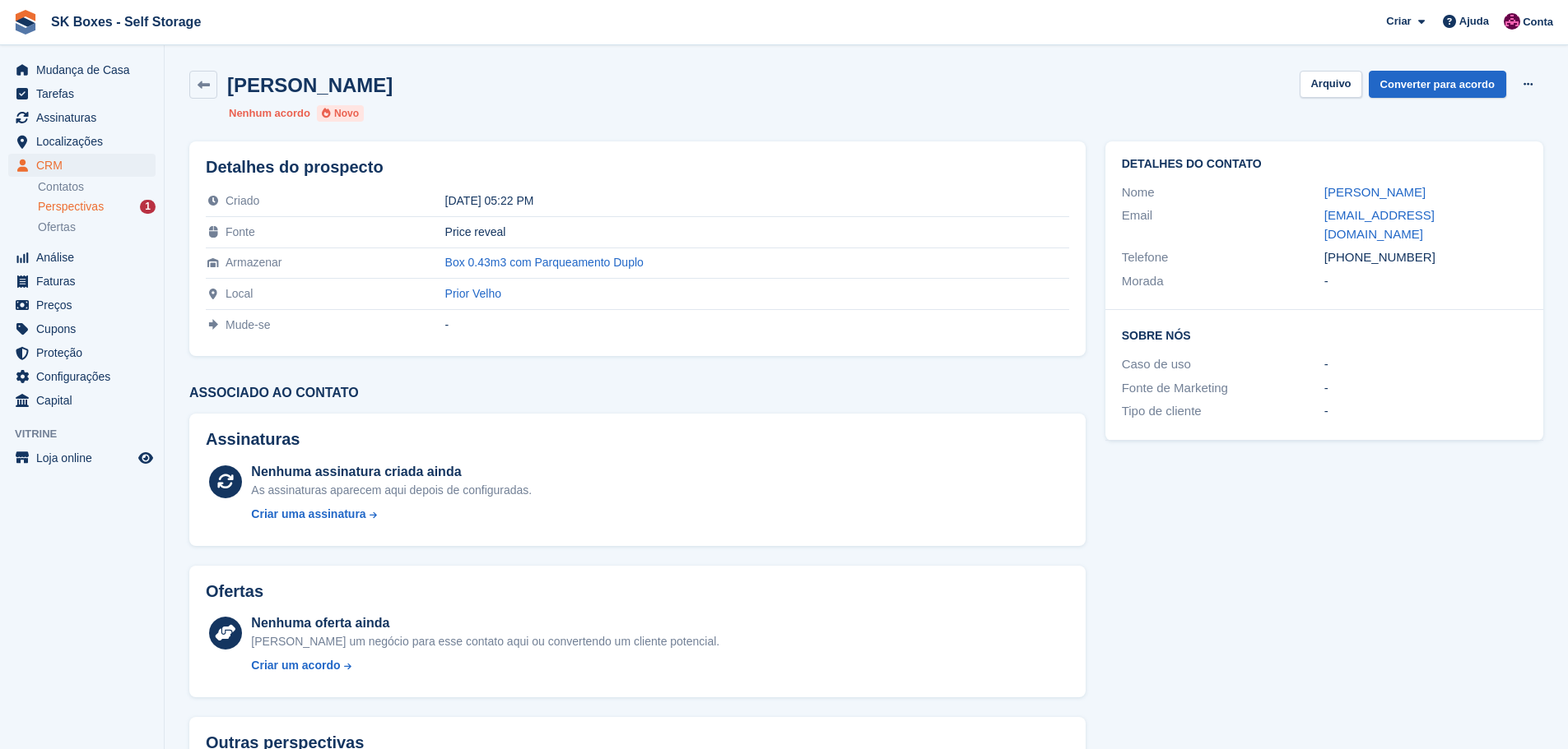
copy div "936302197"
click at [1317, 248] on div "Telefone" at bounding box center [1222, 257] width 203 height 19
drag, startPoint x: 1522, startPoint y: 214, endPoint x: 1305, endPoint y: 208, distance: 217.1
click at [1305, 208] on div "Email [EMAIL_ADDRESS][DOMAIN_NAME]" at bounding box center [1323, 225] width 405 height 42
copy div "[EMAIL_ADDRESS][DOMAIN_NAME]"
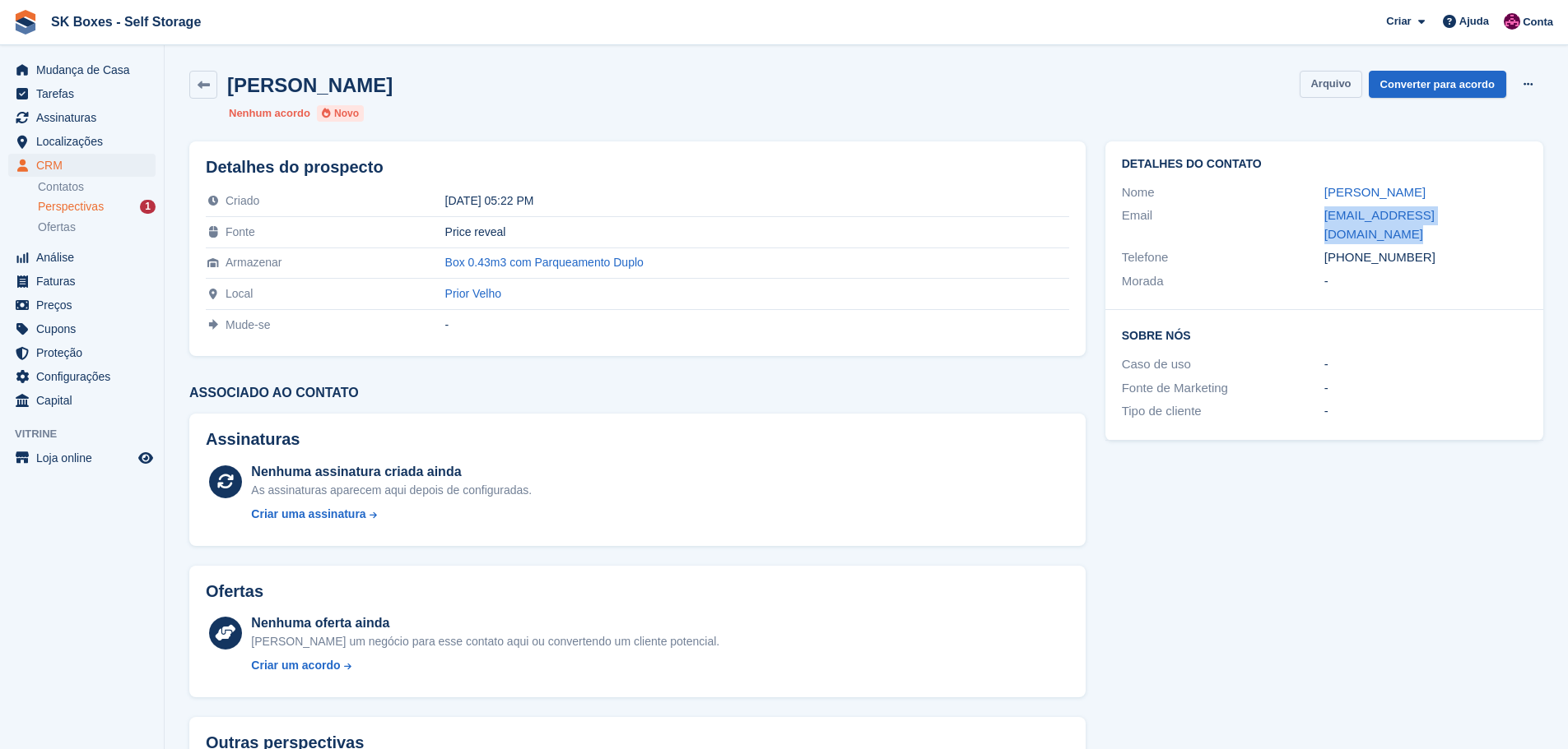
click at [1309, 76] on button "Arquivo" at bounding box center [1331, 85] width 62 height 27
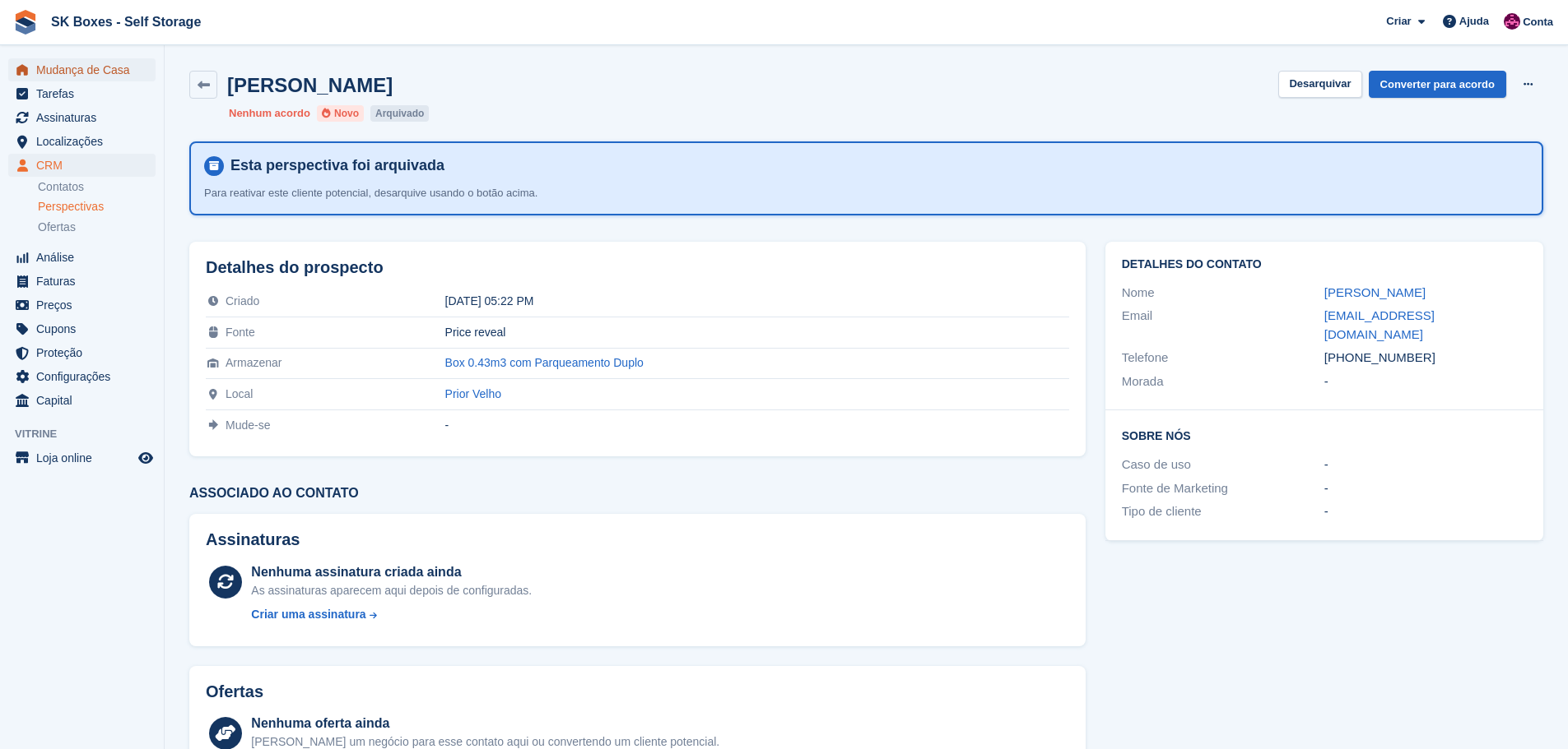
click at [102, 60] on span "Mudança de Casa" at bounding box center [85, 69] width 99 height 23
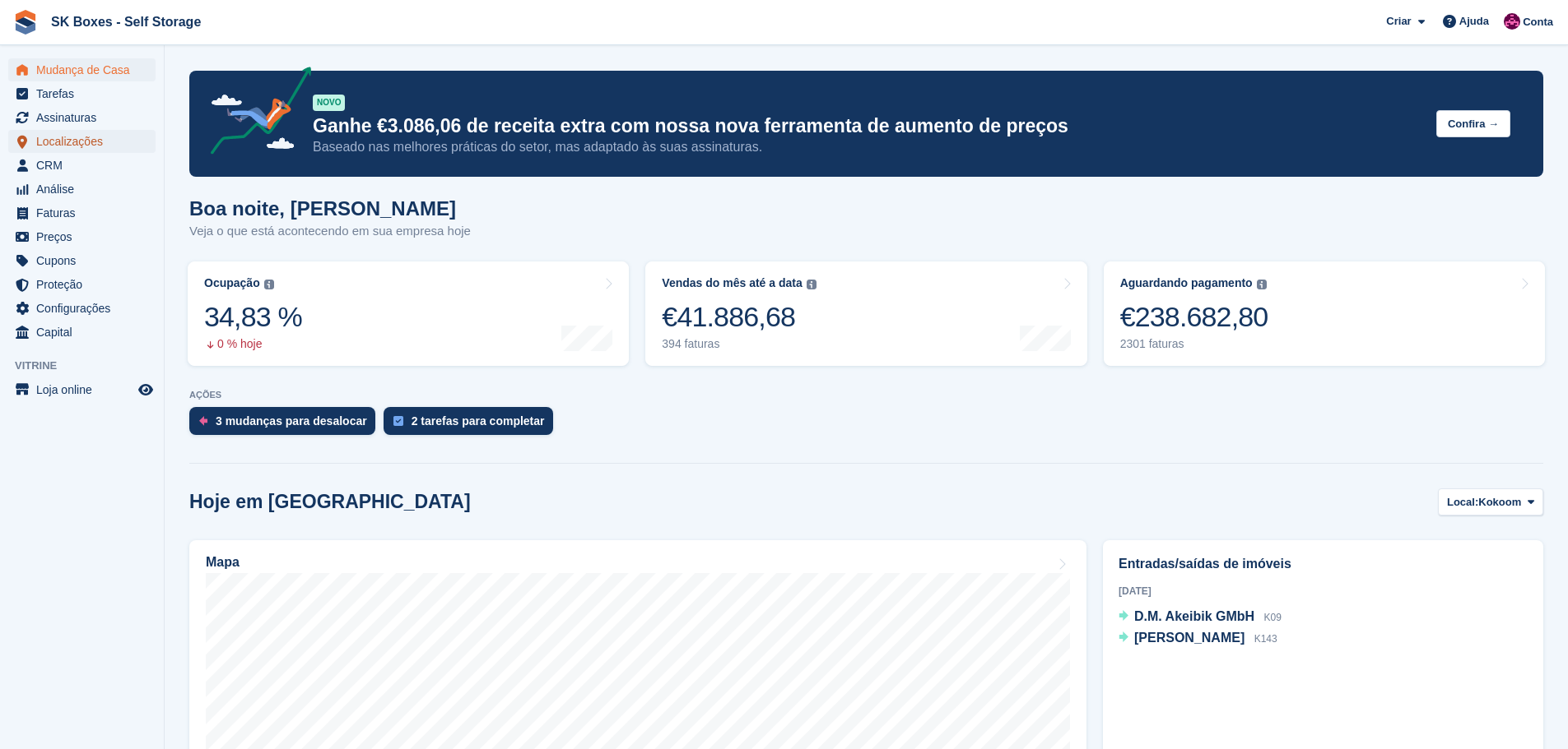
click at [86, 141] on span "Localizações" at bounding box center [85, 141] width 99 height 23
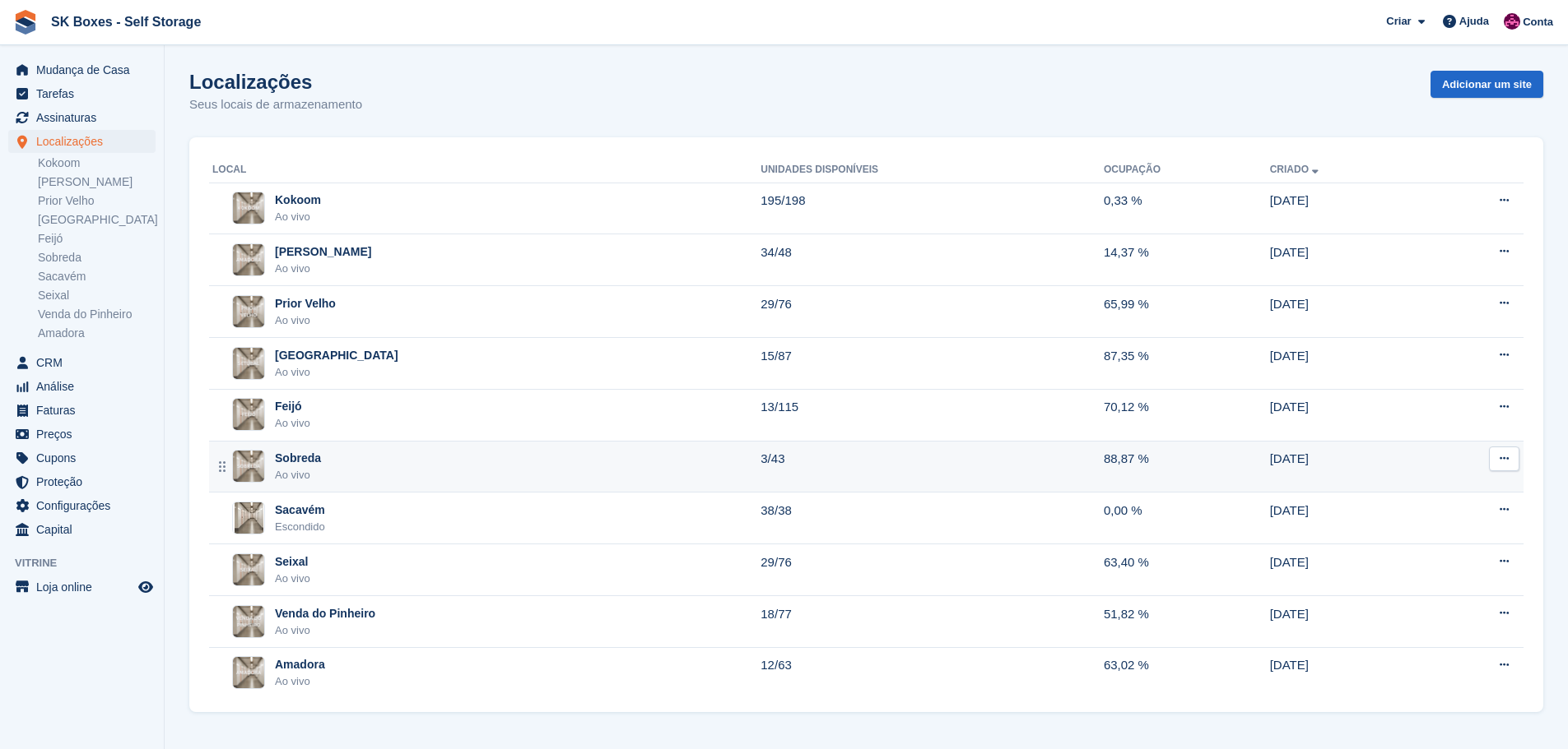
click at [354, 472] on div "Sobreda Ao vivo" at bounding box center [486, 466] width 548 height 34
